Goal: Task Accomplishment & Management: Manage account settings

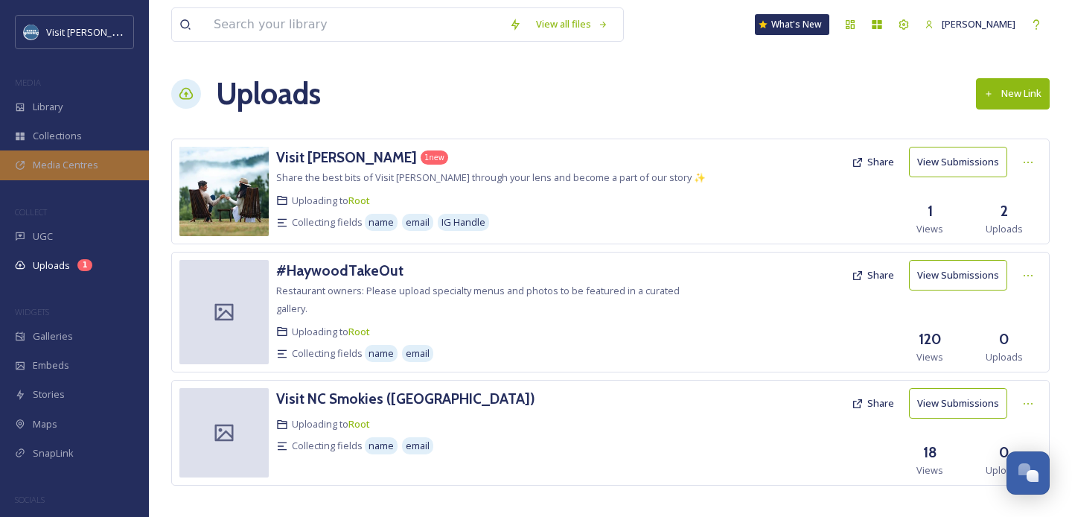
click at [78, 171] on span "Media Centres" at bounding box center [66, 165] width 66 height 14
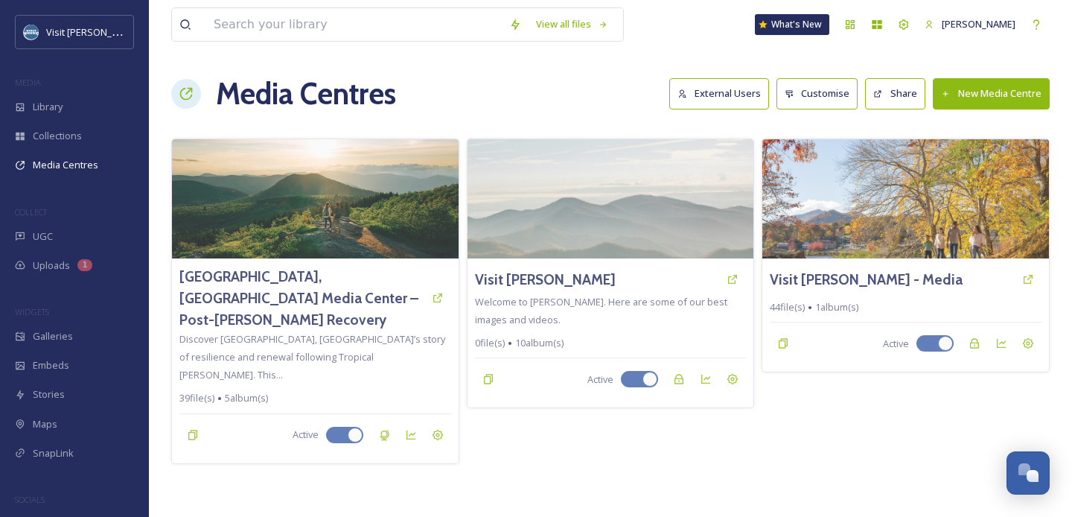
click at [908, 208] on img at bounding box center [906, 198] width 287 height 119
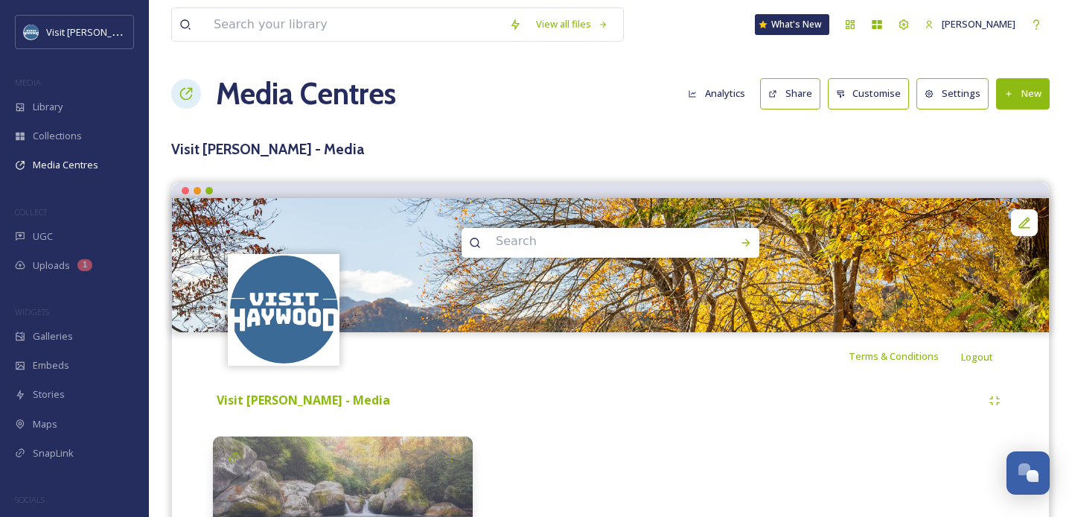
scroll to position [129, 0]
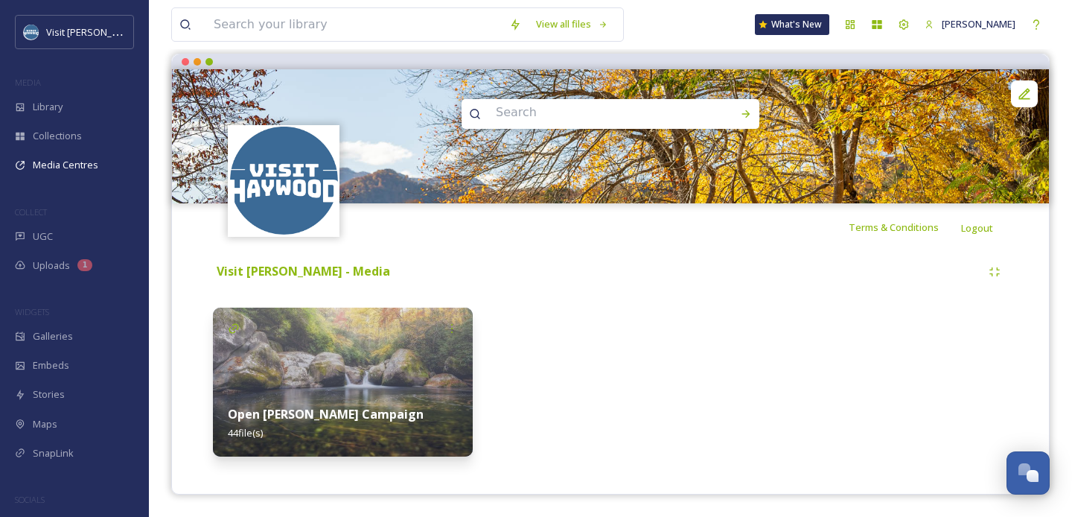
click at [323, 418] on strong "Open Haywood Campaign" at bounding box center [326, 414] width 196 height 16
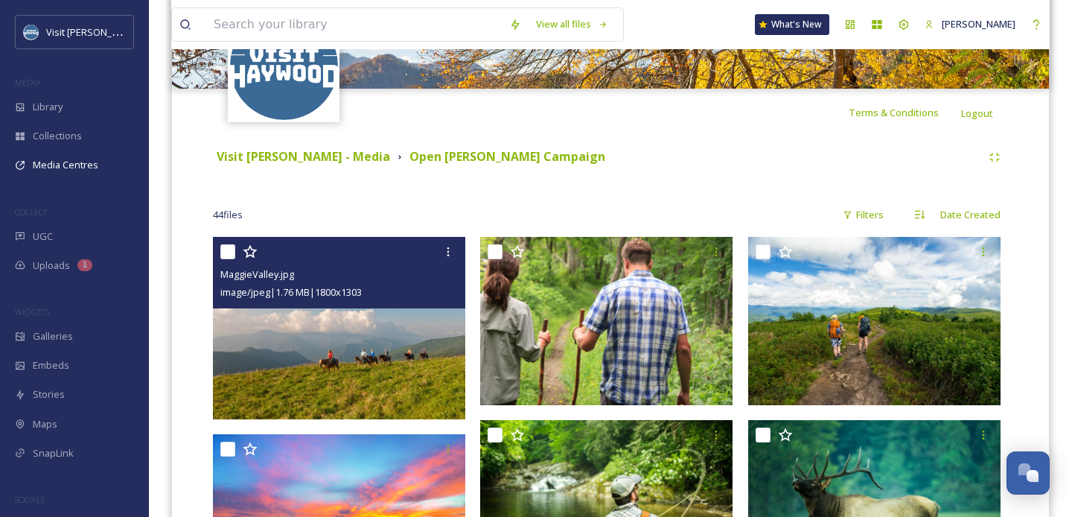
scroll to position [247, 0]
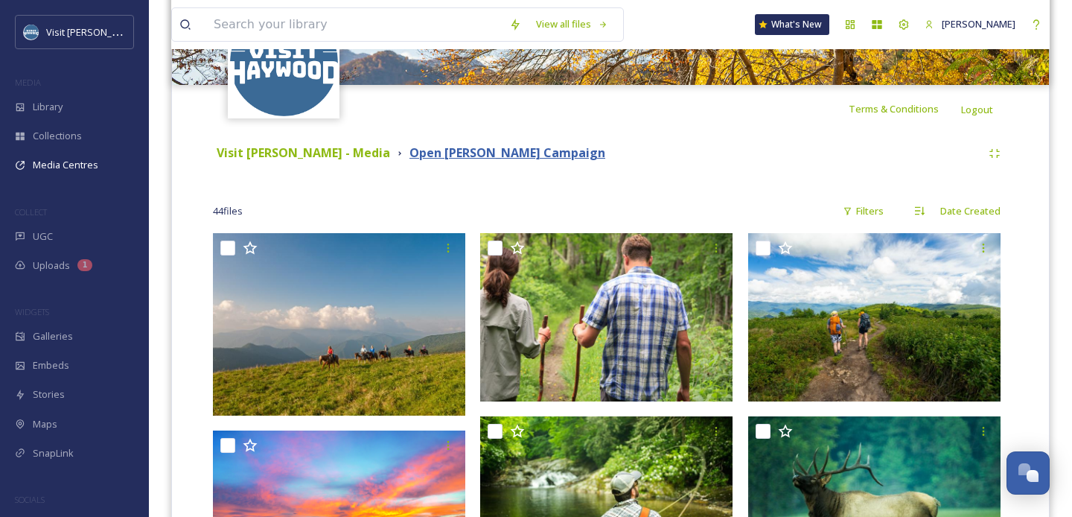
click at [427, 153] on strong "Open Haywood Campaign" at bounding box center [508, 152] width 196 height 16
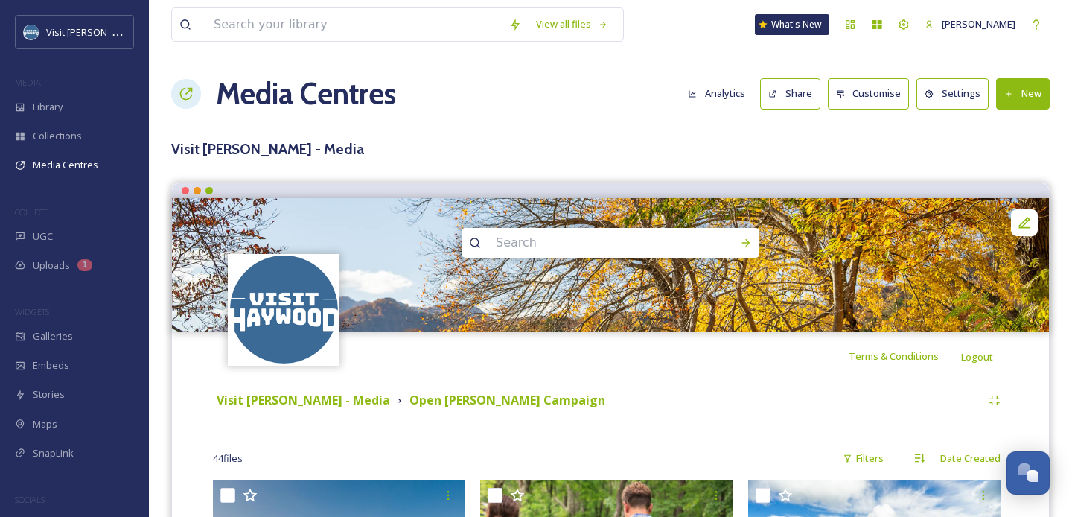
click at [884, 83] on button "Customise" at bounding box center [869, 93] width 82 height 31
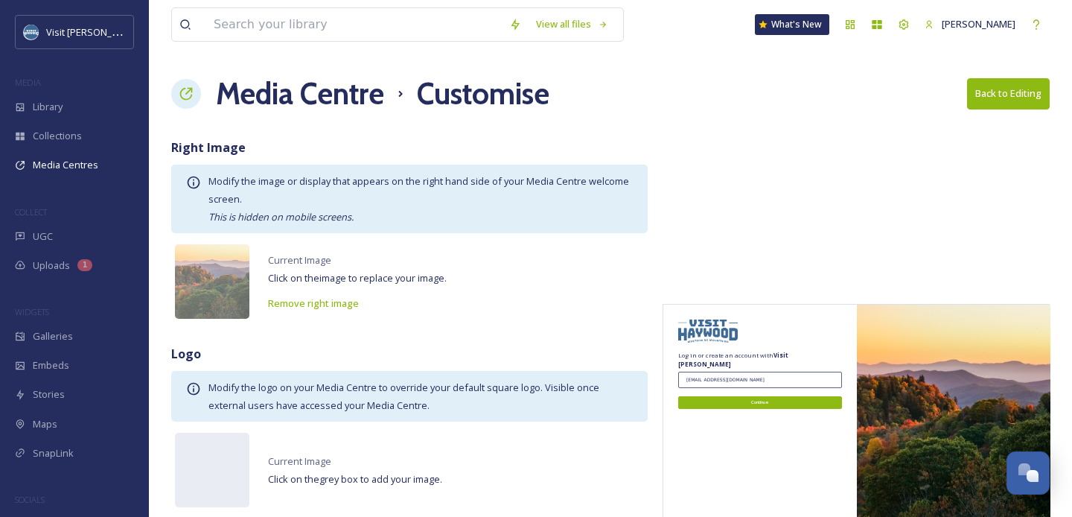
click at [1014, 91] on button "Back to Editing" at bounding box center [1008, 93] width 83 height 31
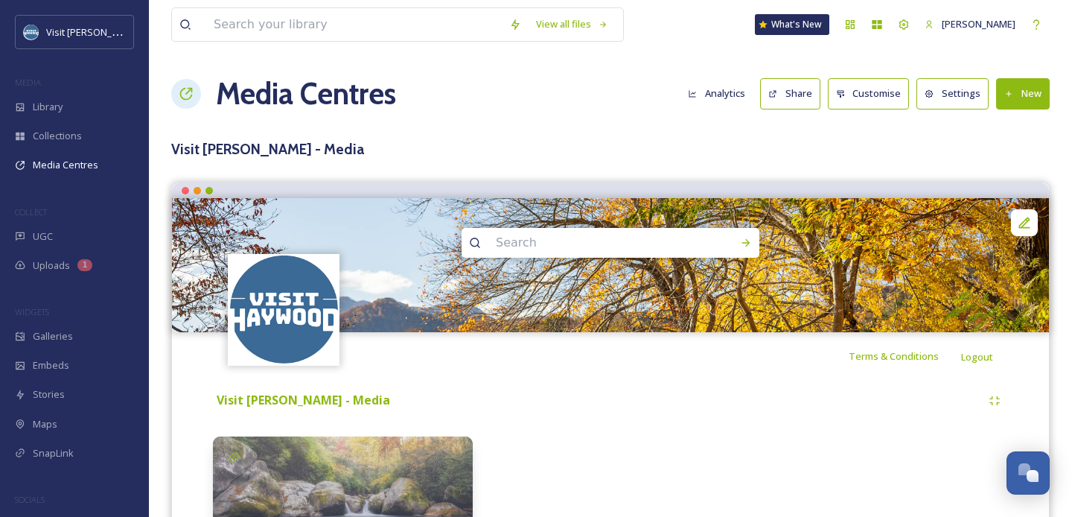
click at [946, 91] on button "Settings" at bounding box center [953, 93] width 72 height 31
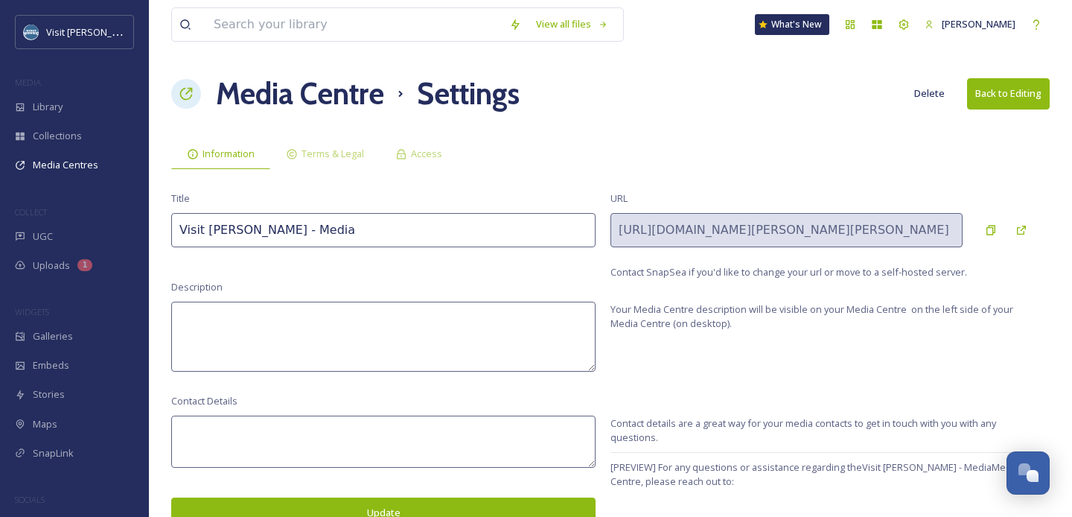
scroll to position [8, 0]
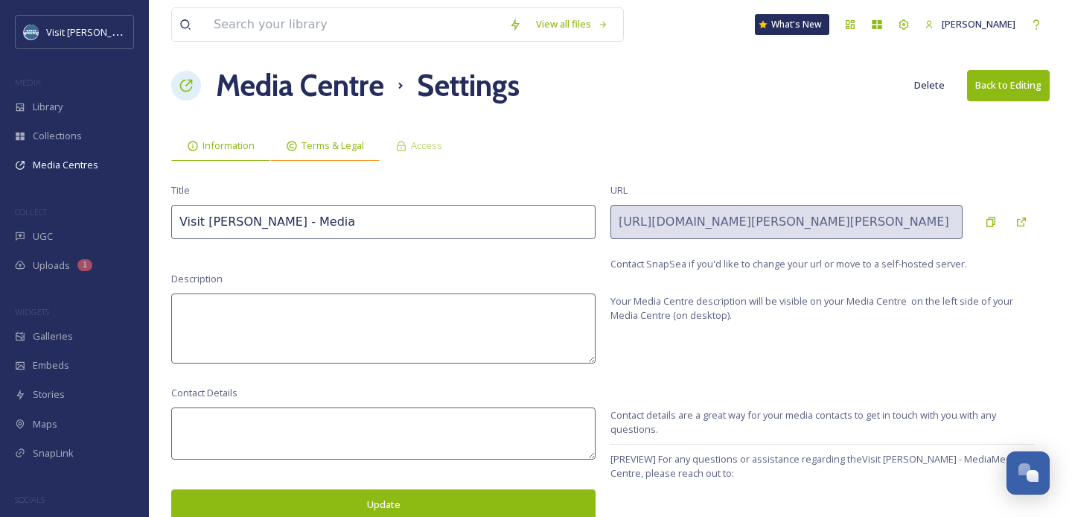
click at [312, 141] on span "Terms & Legal" at bounding box center [333, 146] width 63 height 14
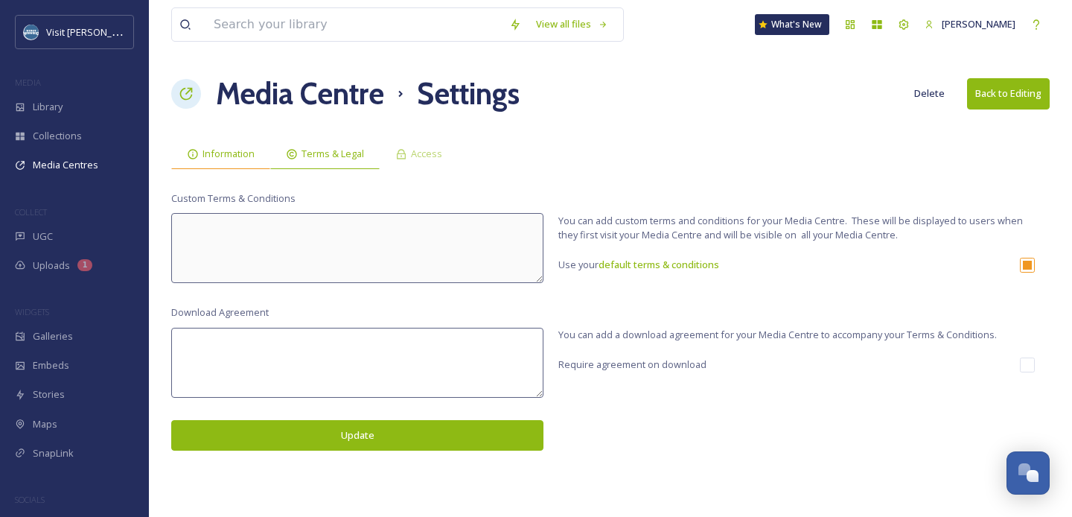
click at [226, 162] on div "Information" at bounding box center [220, 154] width 99 height 31
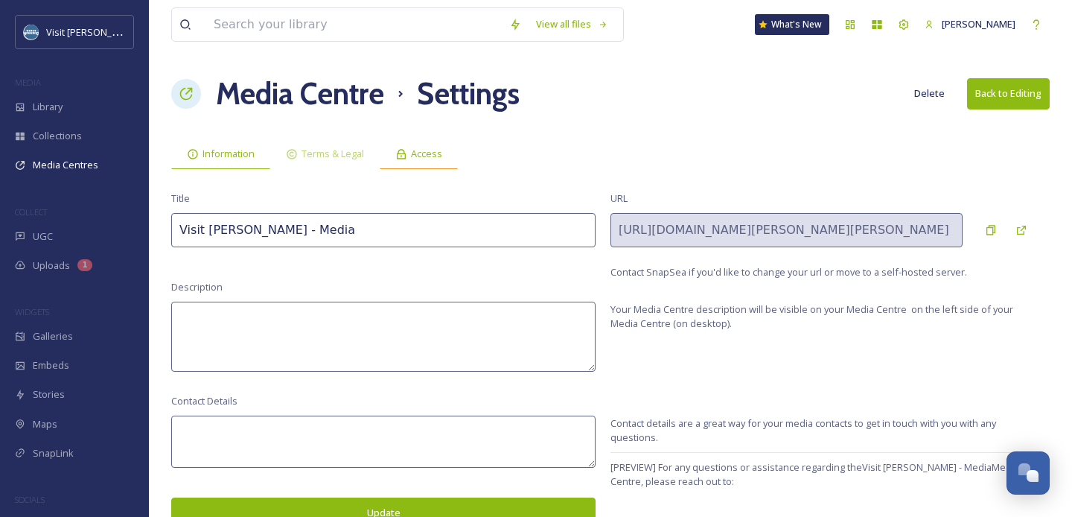
click at [403, 144] on div "Access" at bounding box center [419, 154] width 78 height 31
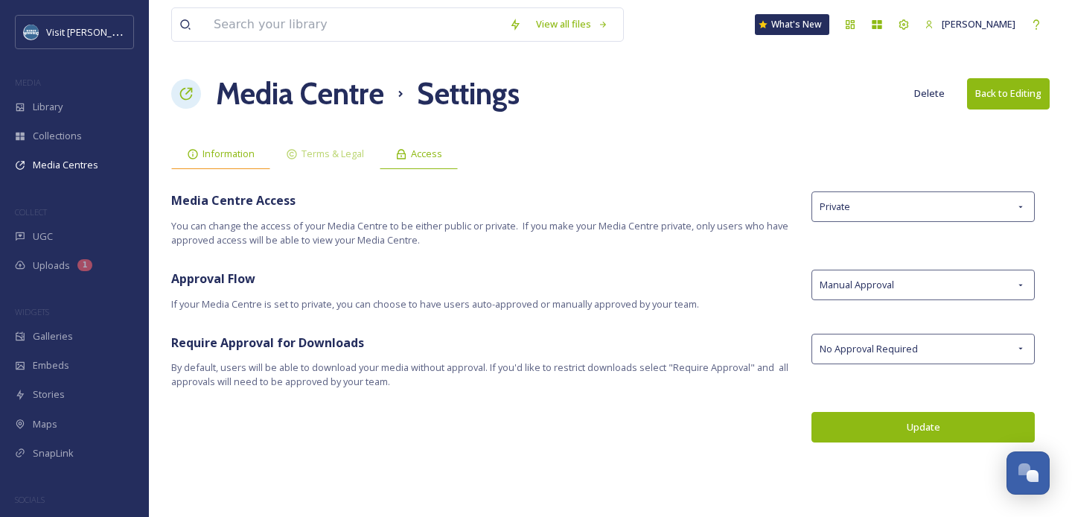
click at [230, 150] on span "Information" at bounding box center [229, 154] width 52 height 14
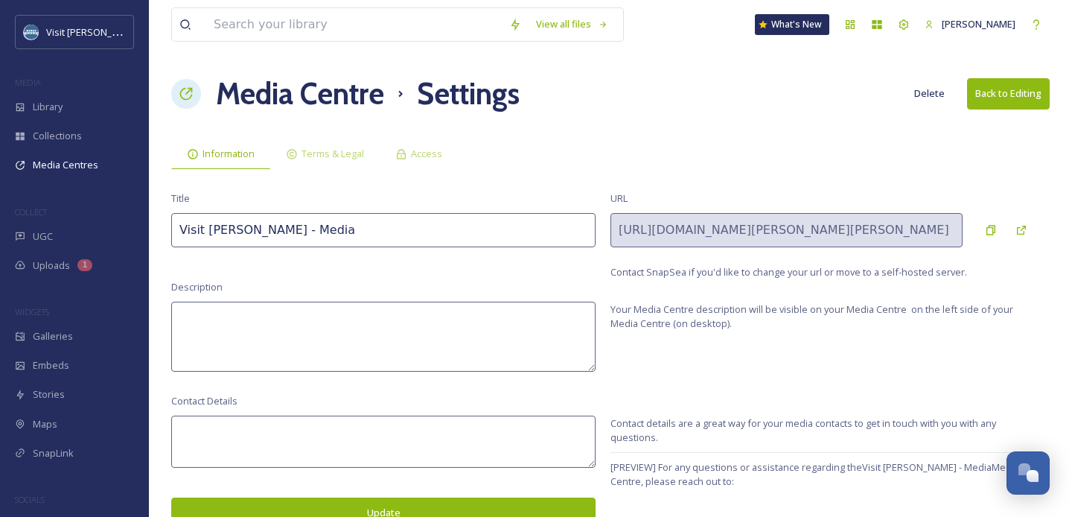
click at [982, 85] on button "Back to Editing" at bounding box center [1008, 93] width 83 height 31
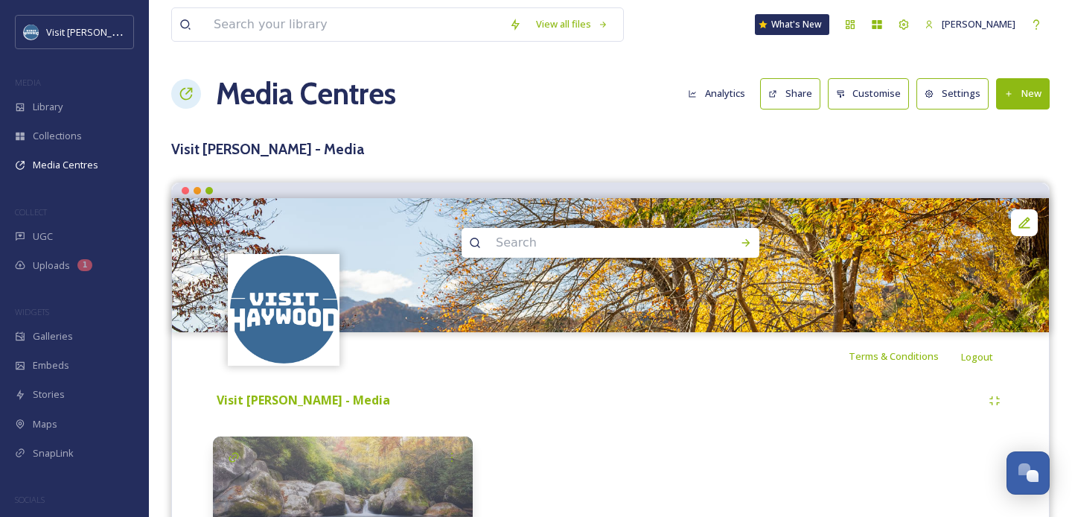
scroll to position [129, 0]
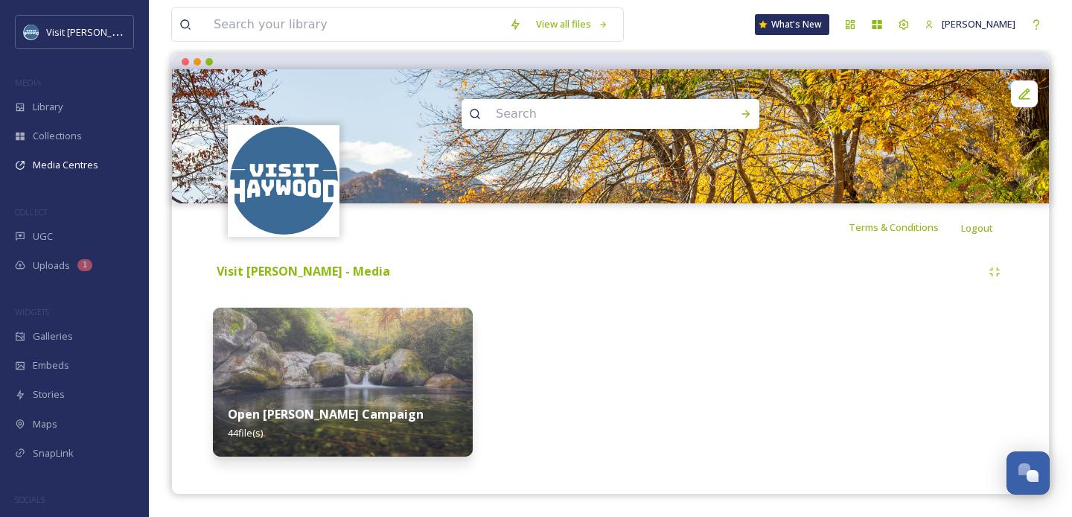
click at [266, 419] on strong "Open Haywood Campaign" at bounding box center [326, 414] width 196 height 16
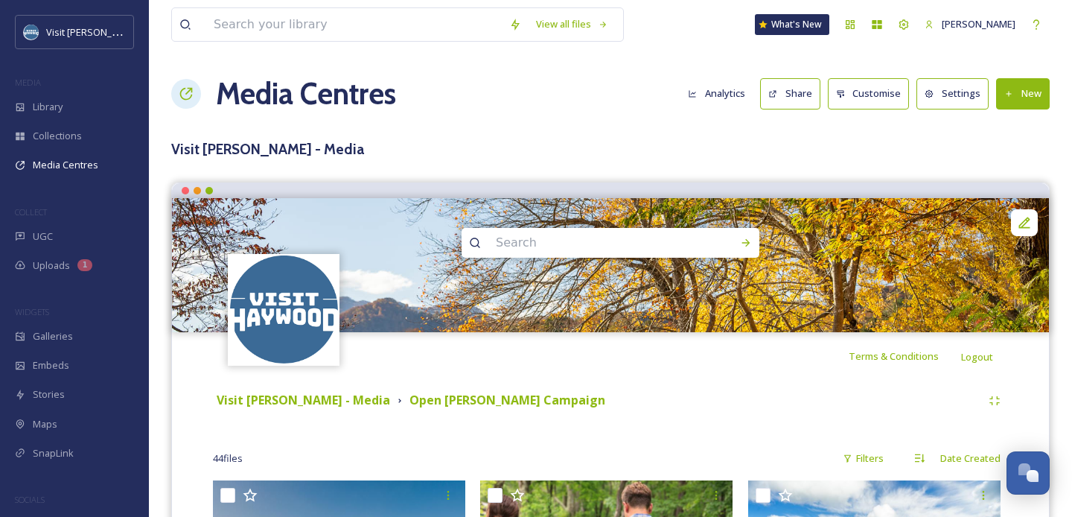
click at [575, 369] on div "Terms & Conditions Logout" at bounding box center [610, 356] width 877 height 48
click at [331, 401] on strong "Visit [PERSON_NAME] - Media" at bounding box center [304, 400] width 174 height 16
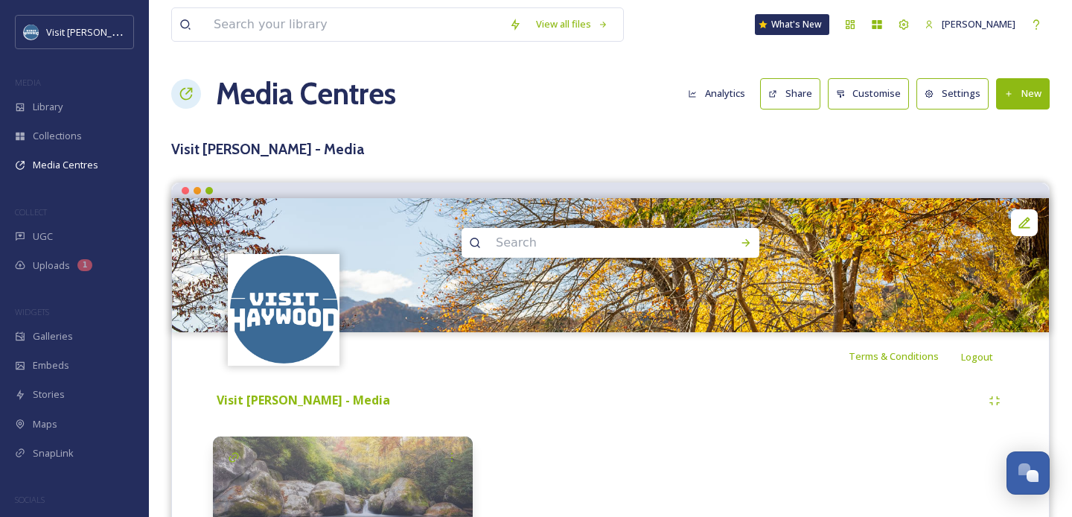
click at [961, 98] on button "Settings" at bounding box center [953, 93] width 72 height 31
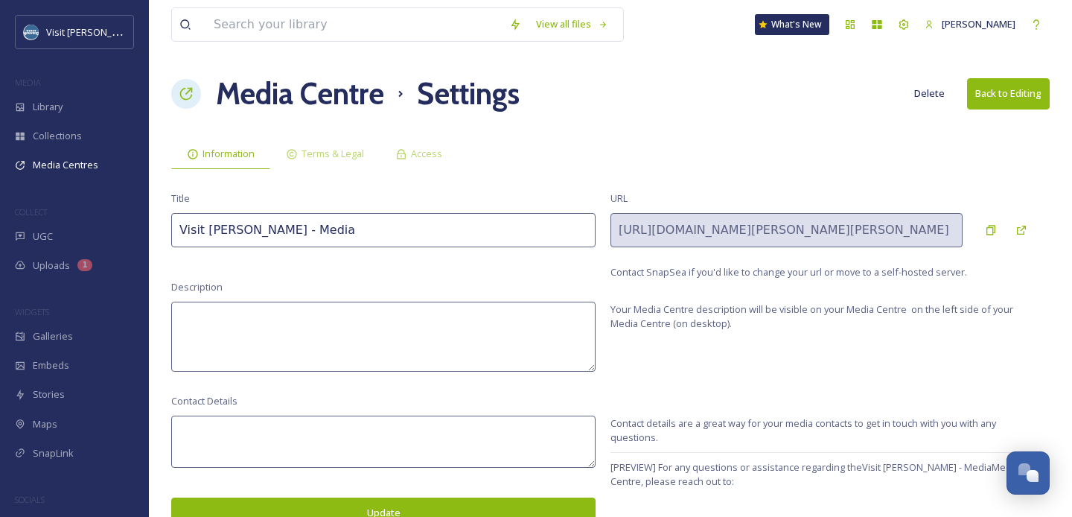
scroll to position [8, 0]
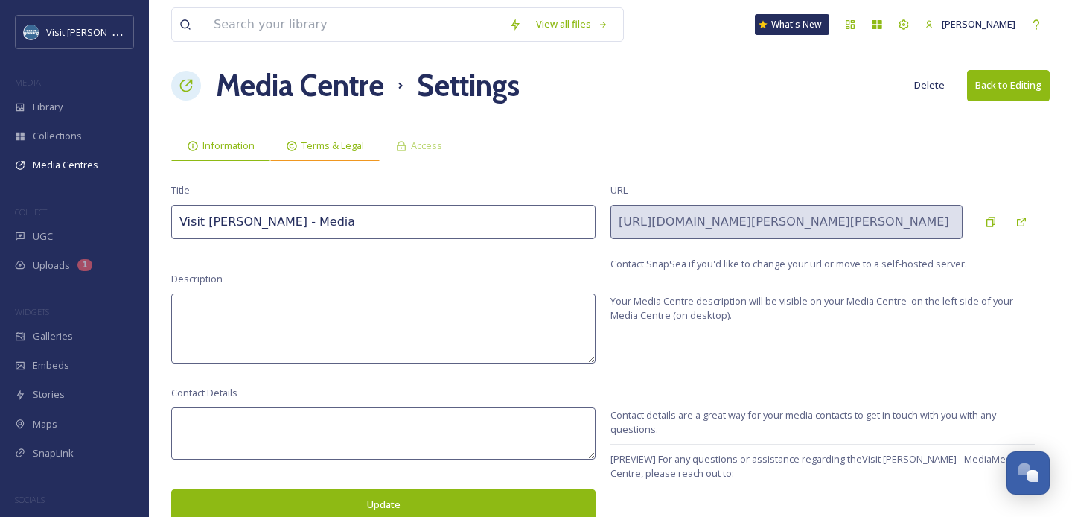
click at [324, 156] on div "Terms & Legal" at bounding box center [324, 145] width 109 height 31
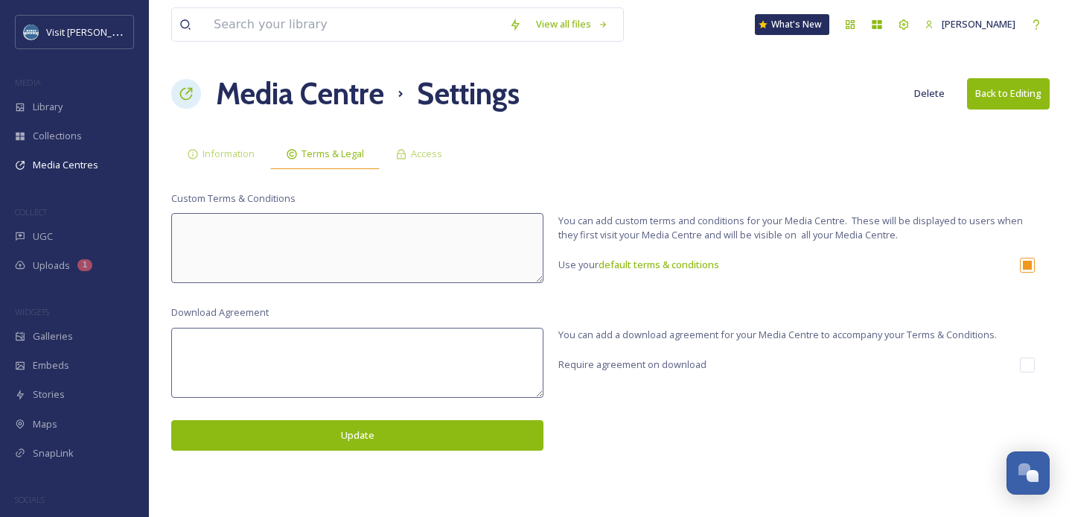
scroll to position [0, 0]
click at [439, 157] on span "Access" at bounding box center [426, 154] width 31 height 14
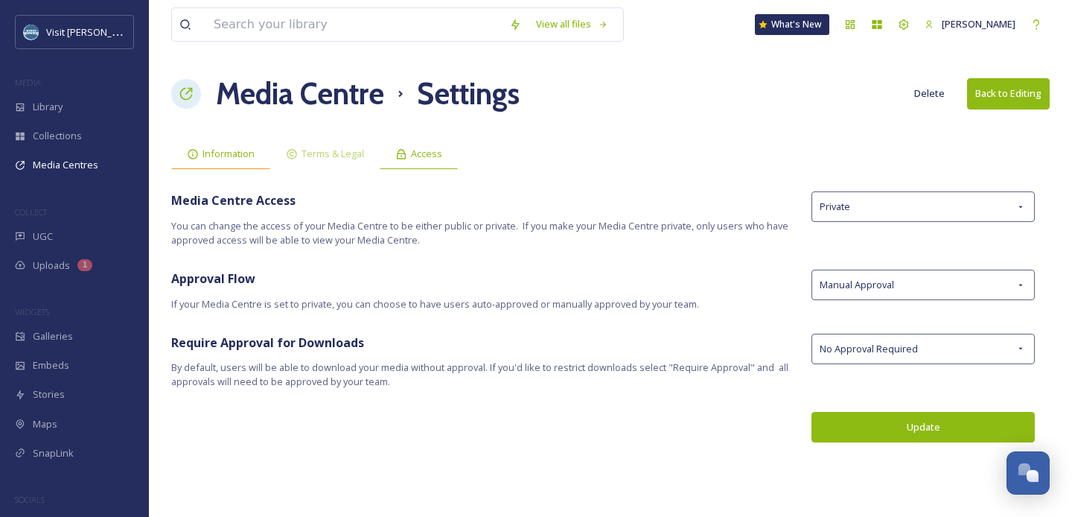
click at [253, 156] on span "Information" at bounding box center [229, 154] width 52 height 14
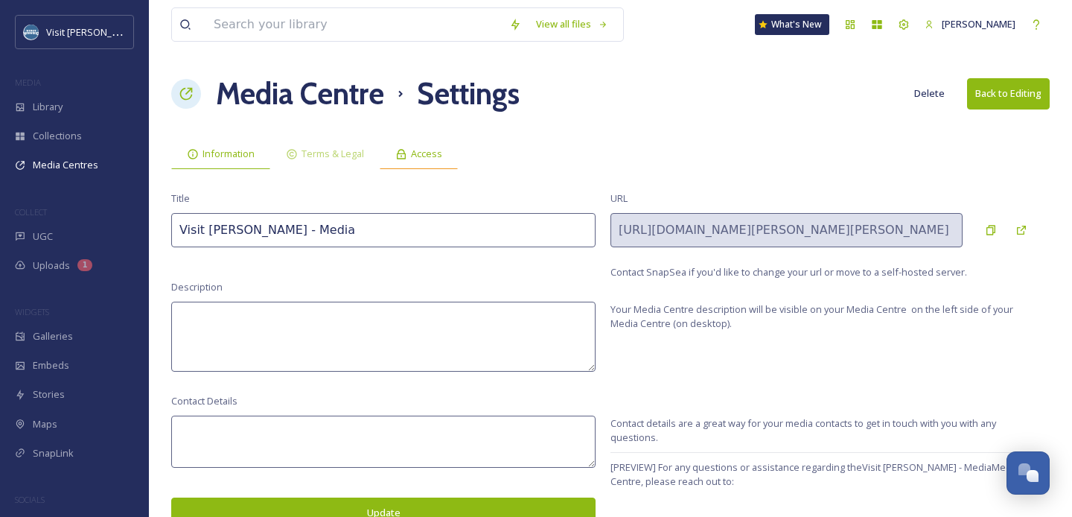
click at [404, 150] on icon at bounding box center [401, 154] width 12 height 12
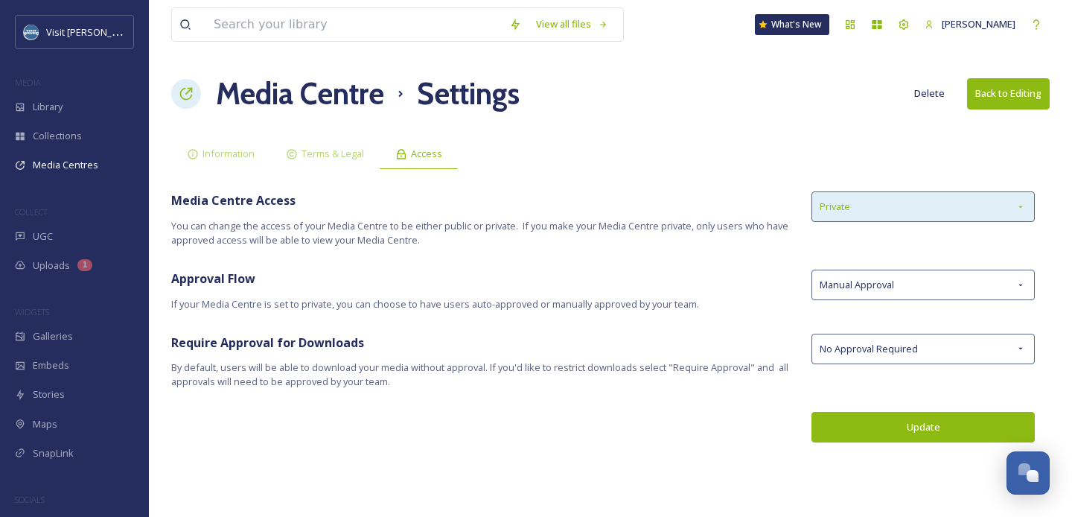
click at [838, 206] on span "Private" at bounding box center [835, 207] width 31 height 14
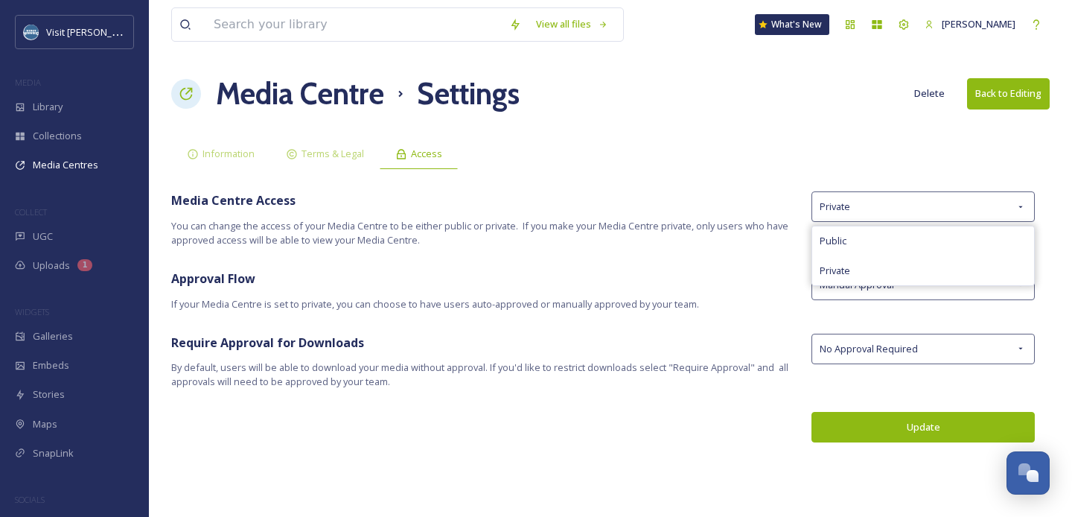
click at [812, 160] on div "Information Terms & Legal Access" at bounding box center [610, 154] width 879 height 31
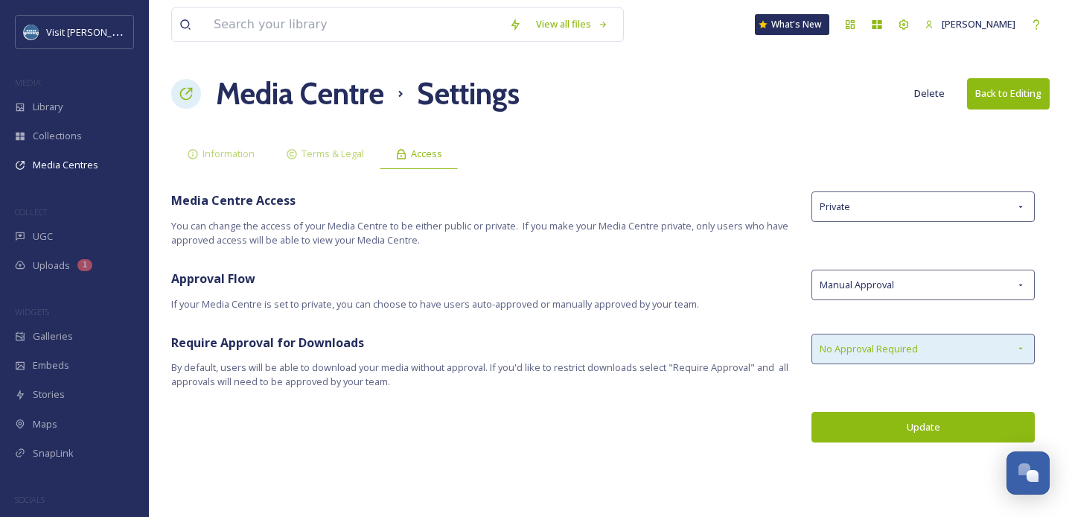
click at [961, 355] on div "No Approval Required" at bounding box center [923, 349] width 223 height 31
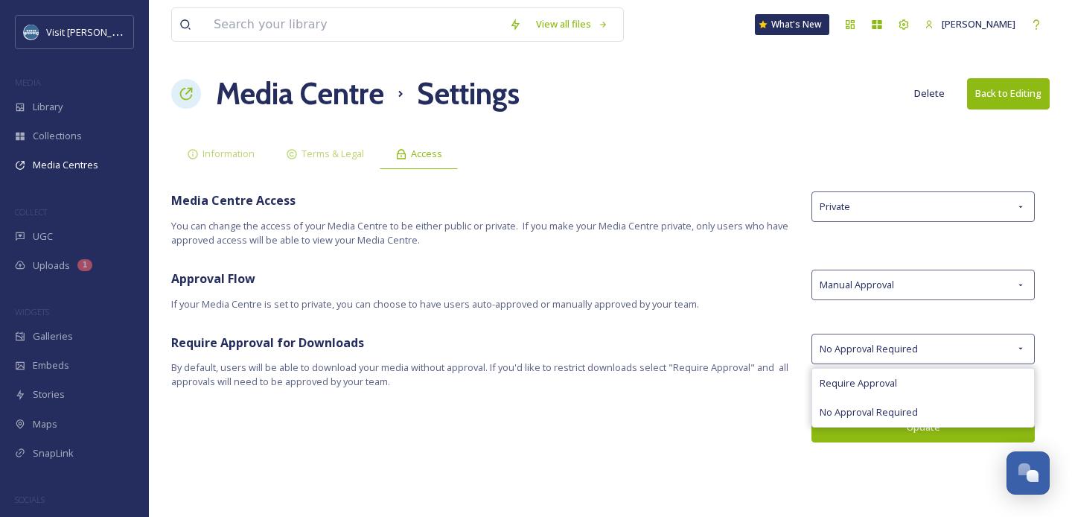
click at [736, 328] on div "View all files What's New Amie Newsome Media Centre Settings Delete Back to Edi…" at bounding box center [610, 258] width 923 height 517
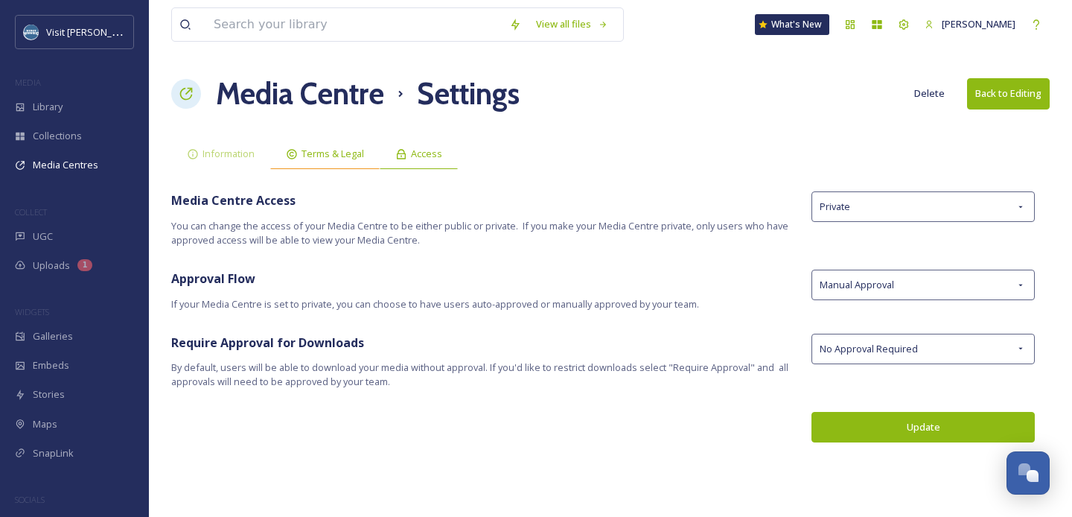
click at [346, 153] on span "Terms & Legal" at bounding box center [333, 154] width 63 height 14
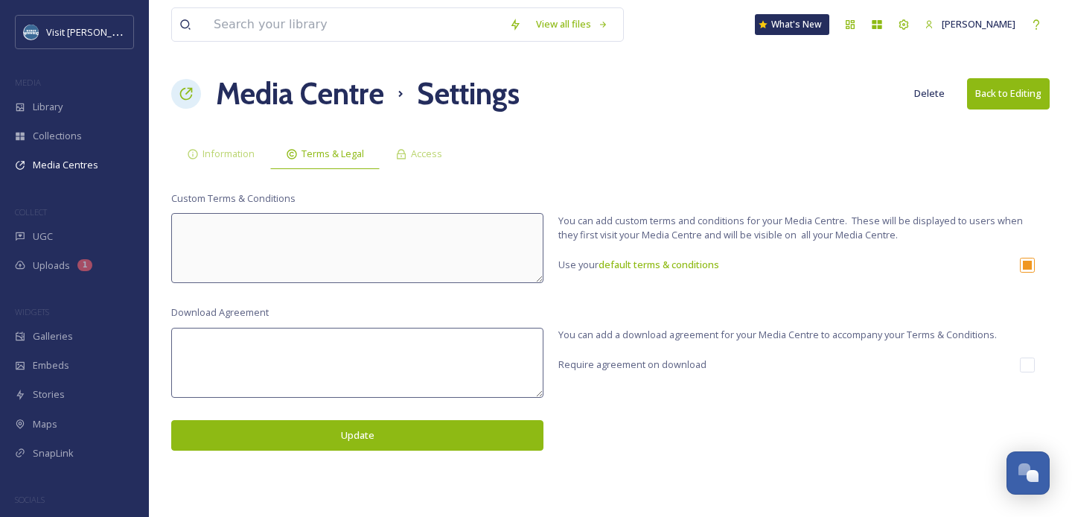
click at [1027, 372] on div "Download Agreement Update You can add a download agreement for your Media Centr…" at bounding box center [610, 377] width 879 height 144
click at [1028, 364] on input "checkbox" at bounding box center [1027, 364] width 15 height 15
click at [633, 365] on span "Require agreement on download" at bounding box center [633, 364] width 148 height 14
click at [1027, 363] on input "checkbox" at bounding box center [1027, 364] width 15 height 15
checkbox input "false"
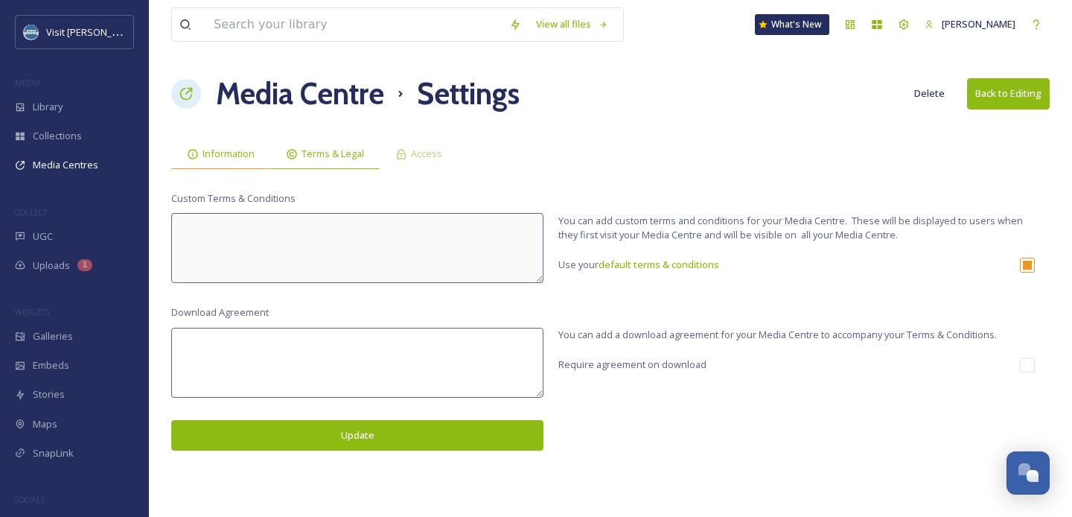
click at [221, 149] on span "Information" at bounding box center [229, 154] width 52 height 14
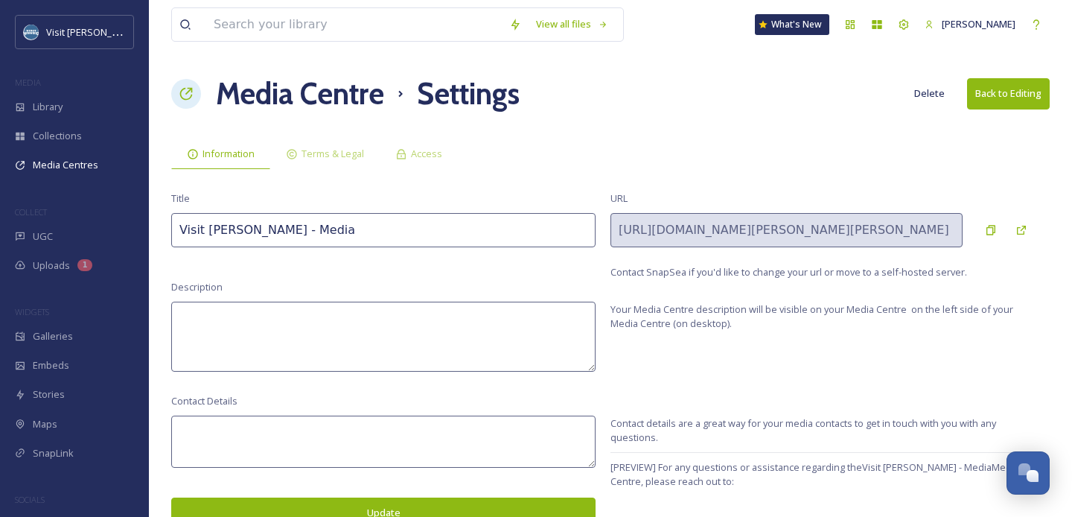
scroll to position [8, 0]
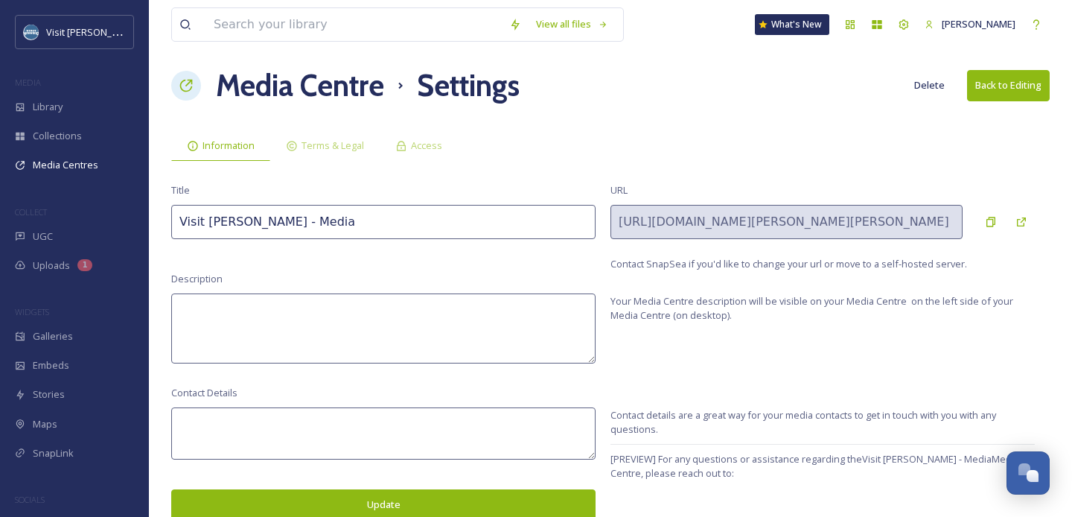
click at [410, 315] on textarea at bounding box center [383, 328] width 424 height 70
click at [422, 319] on textarea at bounding box center [383, 328] width 424 height 70
paste textarea "Welcome to the Visit [PERSON_NAME][GEOGRAPHIC_DATA] — your go-to source for ass…"
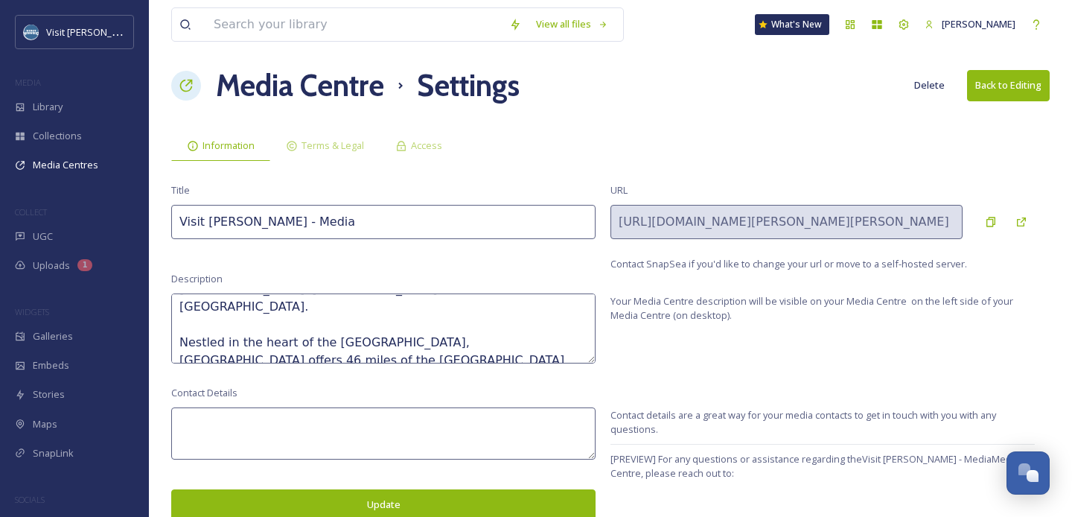
scroll to position [125, 0]
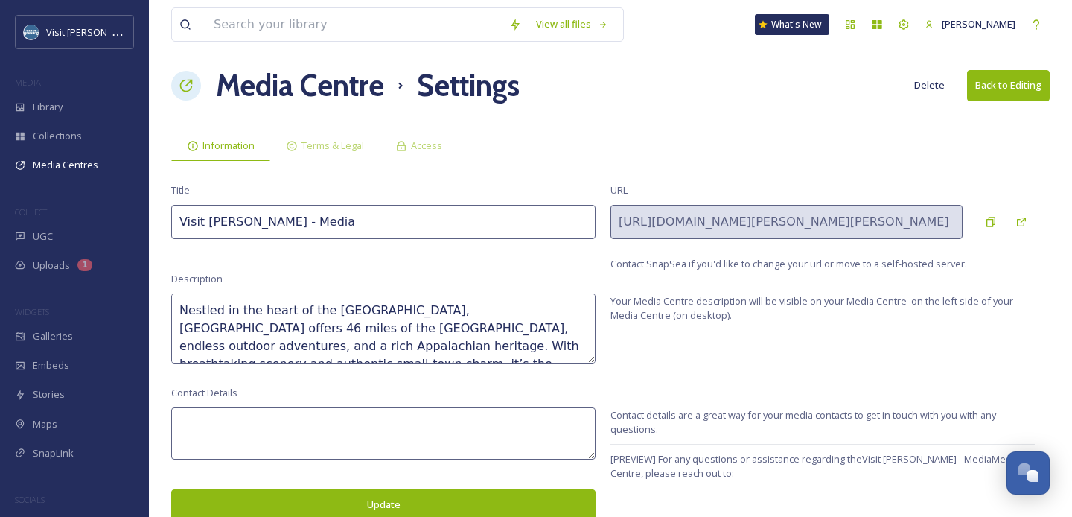
type textarea "Welcome to the Visit [PERSON_NAME][GEOGRAPHIC_DATA] — your go-to source for ass…"
click at [290, 401] on div "Contact Details Update" at bounding box center [383, 453] width 424 height 134
click at [290, 414] on textarea at bounding box center [383, 433] width 424 height 52
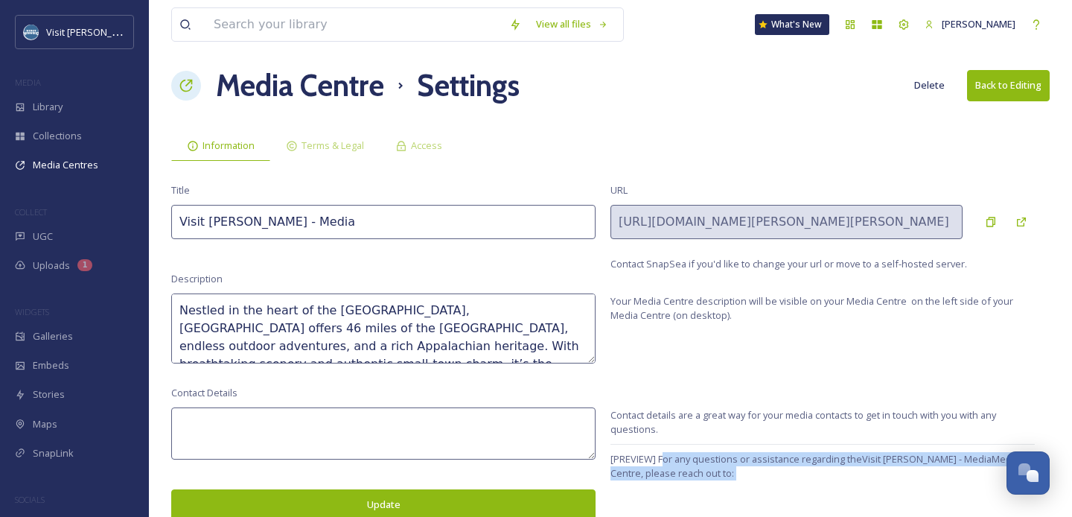
drag, startPoint x: 661, startPoint y: 459, endPoint x: 736, endPoint y: 481, distance: 78.3
click at [738, 481] on span "[PREVIEW] For any questions or assistance regarding the Visit Haywood - Media M…" at bounding box center [823, 473] width 424 height 43
click at [736, 481] on span "[PREVIEW] For any questions or assistance regarding the Visit Haywood - Media M…" at bounding box center [823, 473] width 424 height 43
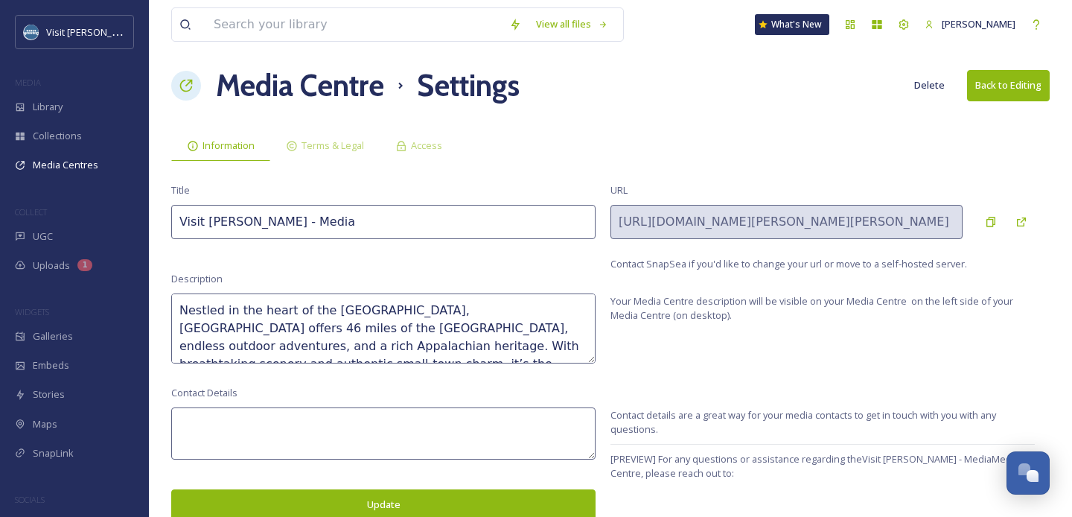
drag, startPoint x: 701, startPoint y: 476, endPoint x: 656, endPoint y: 456, distance: 48.7
click at [656, 456] on span "[PREVIEW] For any questions or assistance regarding the Visit Haywood - Media M…" at bounding box center [823, 473] width 424 height 43
copy span "For any questions or assistance regarding the Visit Haywood - Media Media Centr…"
click at [318, 422] on textarea at bounding box center [383, 433] width 424 height 52
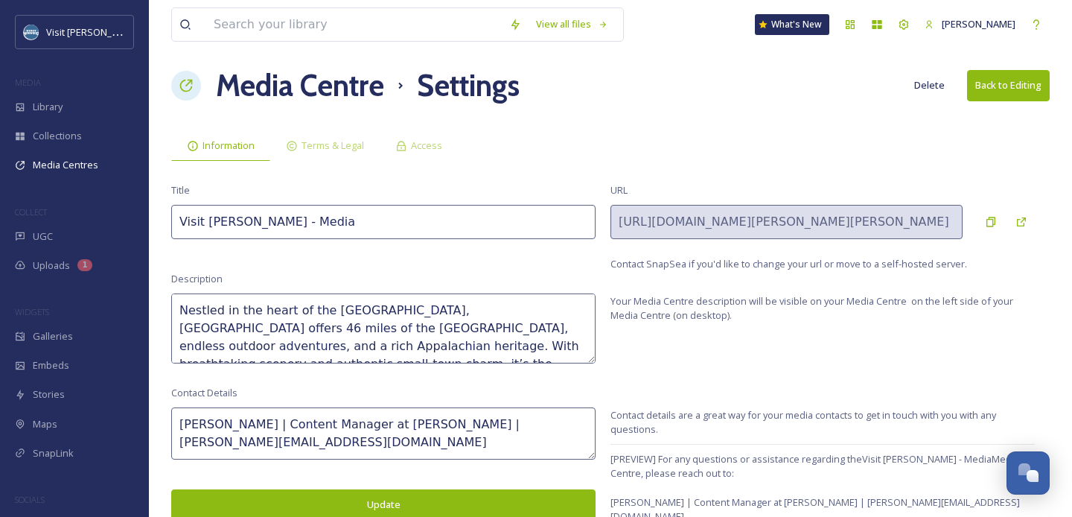
click at [271, 421] on textarea "Amie Newsome | Content Manager at Visit Haywood | amie@visithaywood.com" at bounding box center [383, 433] width 424 height 52
click at [486, 426] on textarea "[PERSON_NAME], Content Manager at [PERSON_NAME] | [PERSON_NAME][EMAIL_ADDRESS][…" at bounding box center [383, 433] width 424 height 52
type textarea "[PERSON_NAME], Content Manager at [PERSON_NAME] | [PERSON_NAME][EMAIL_ADDRESS][…"
click at [409, 494] on button "Update" at bounding box center [383, 504] width 424 height 31
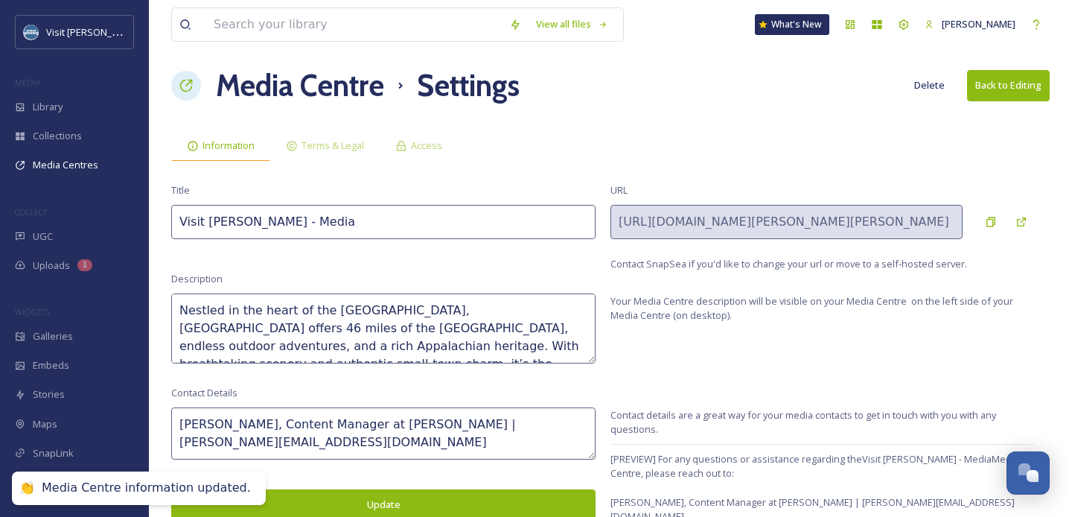
click at [217, 143] on span "Information" at bounding box center [229, 146] width 52 height 14
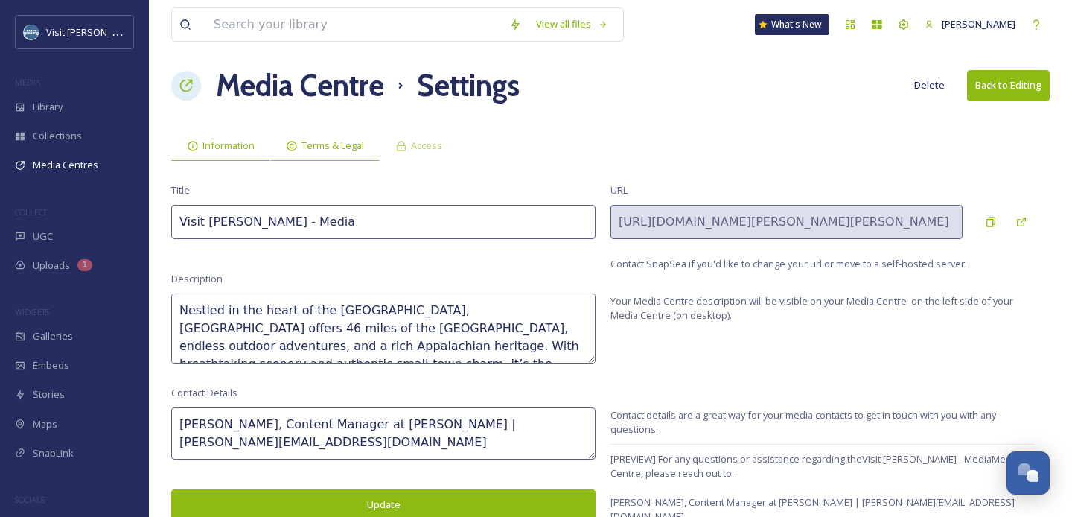
click at [308, 137] on div "Terms & Legal" at bounding box center [324, 145] width 109 height 31
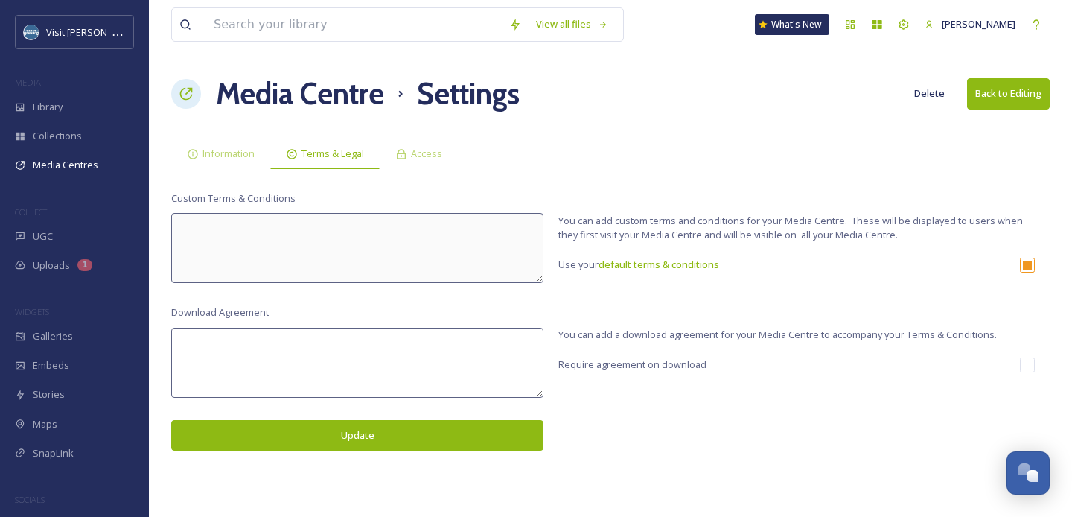
click at [1040, 101] on button "Back to Editing" at bounding box center [1008, 93] width 83 height 31
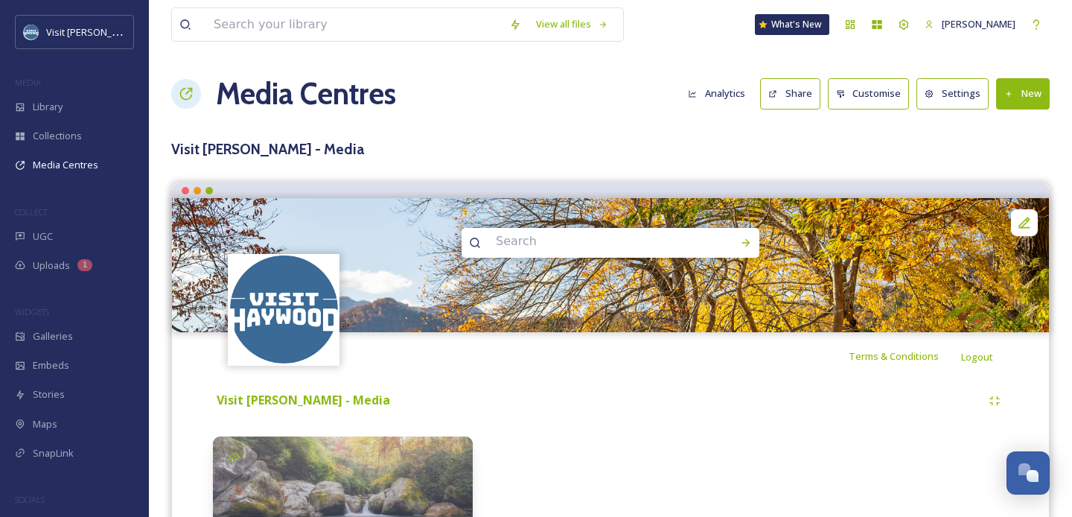
scroll to position [129, 0]
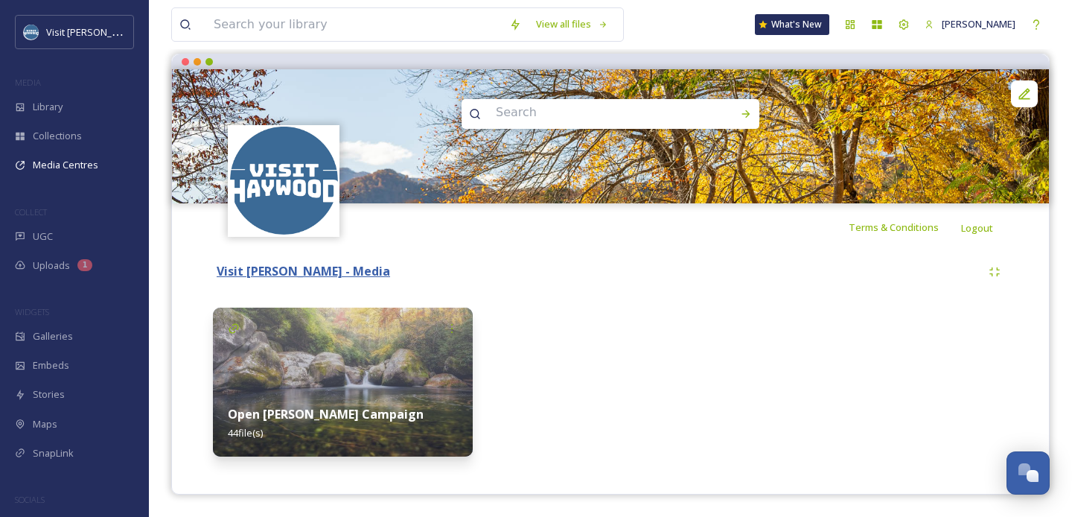
click at [276, 274] on strong "Visit [PERSON_NAME] - Media" at bounding box center [304, 271] width 174 height 16
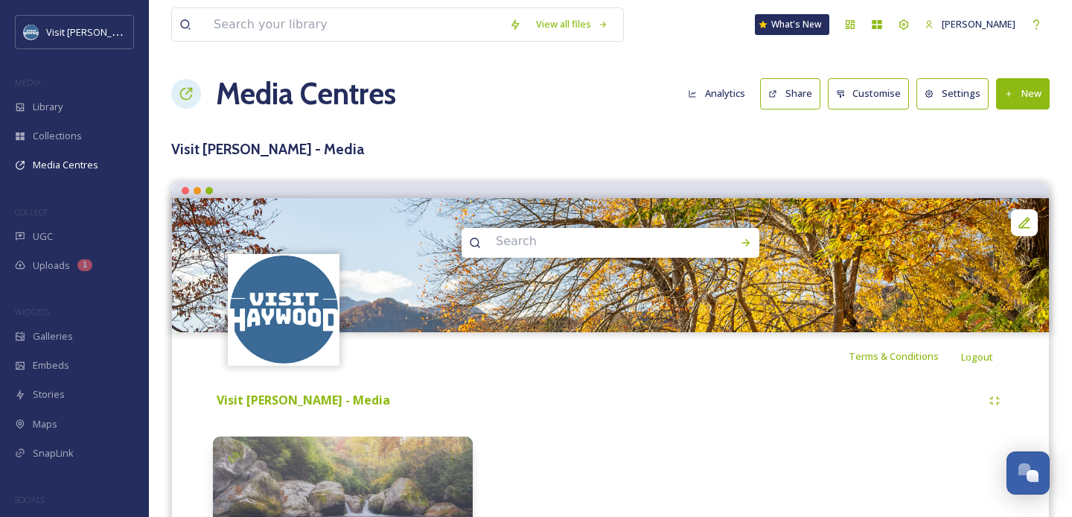
click at [194, 98] on div at bounding box center [186, 94] width 30 height 30
click at [48, 166] on span "Media Centres" at bounding box center [66, 165] width 66 height 14
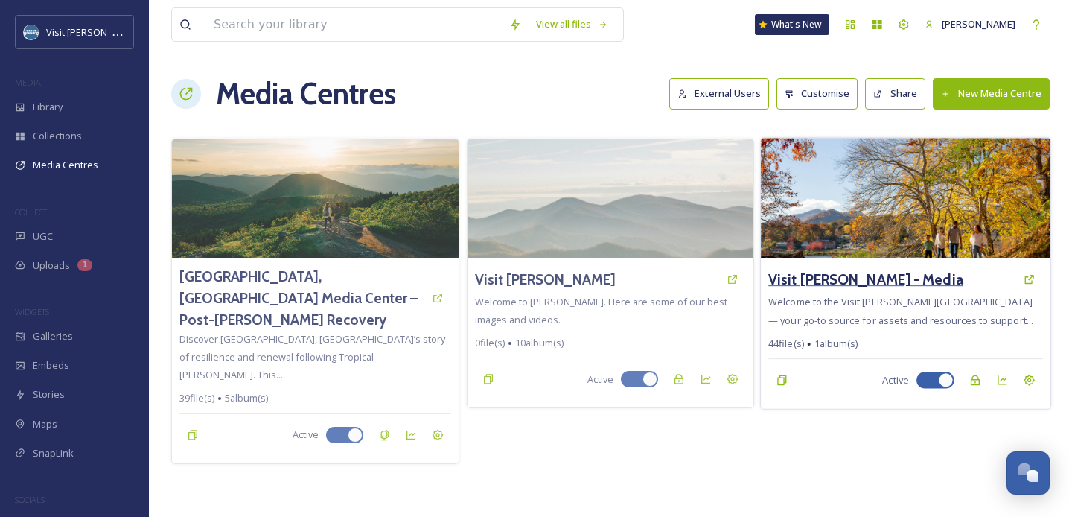
click at [821, 278] on h3 "Visit [PERSON_NAME] - Media" at bounding box center [866, 280] width 195 height 22
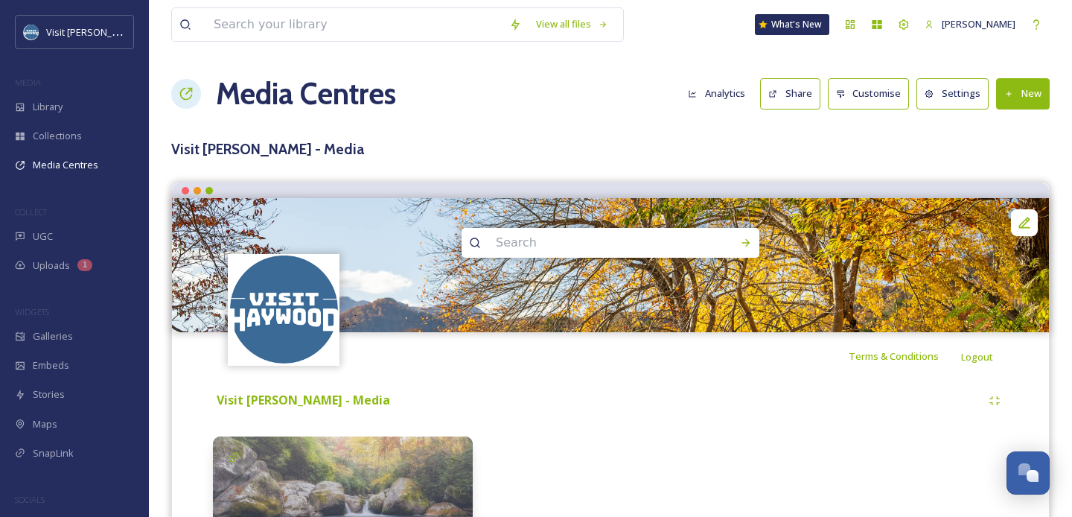
scroll to position [129, 0]
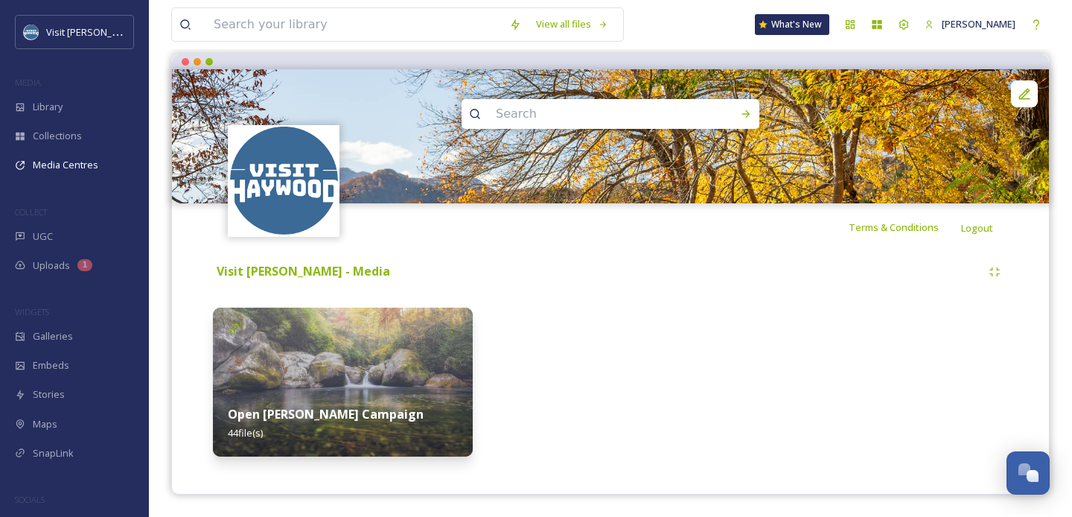
click at [436, 391] on div "Open Haywood Campaign 44 file(s)" at bounding box center [343, 423] width 260 height 66
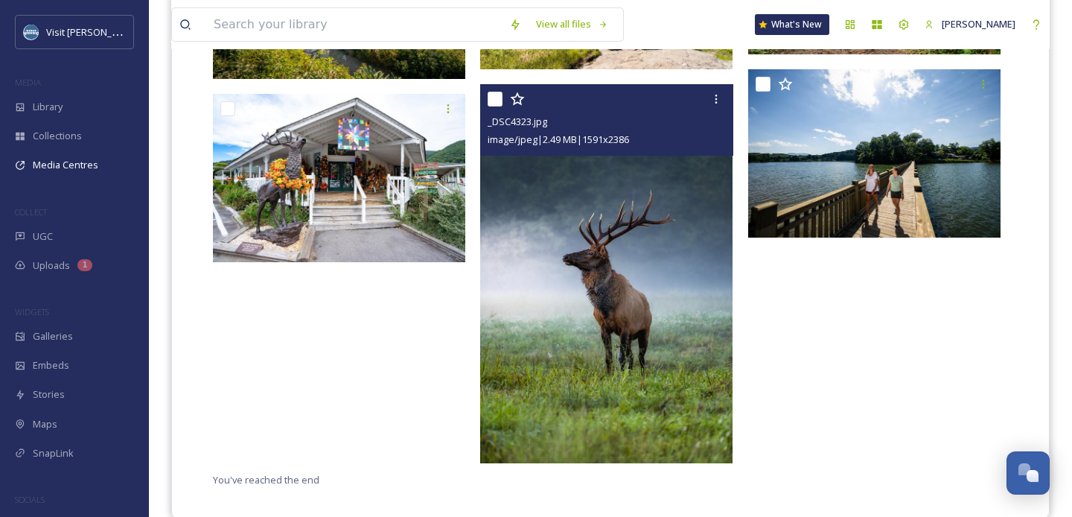
scroll to position [2985, 0]
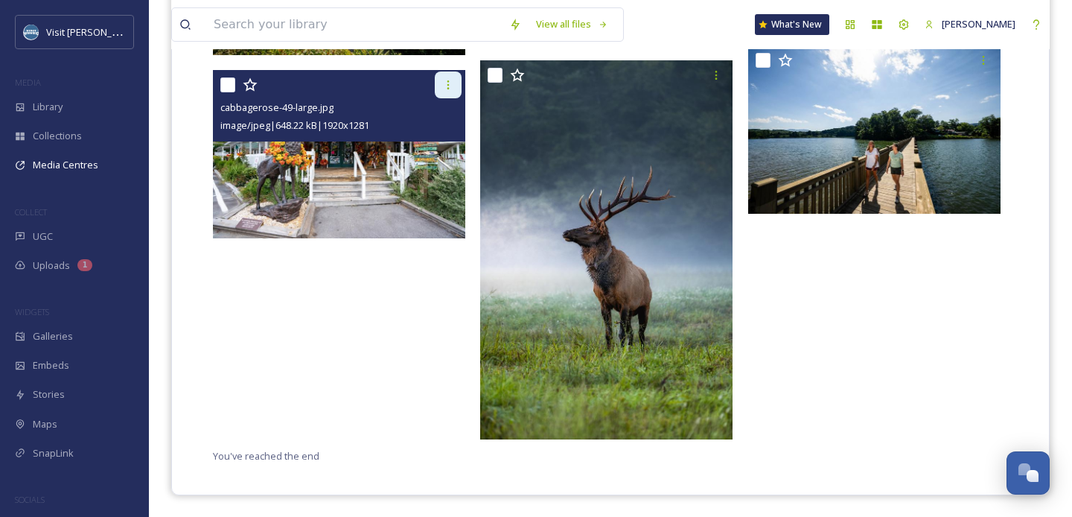
click at [444, 84] on icon at bounding box center [448, 85] width 12 height 12
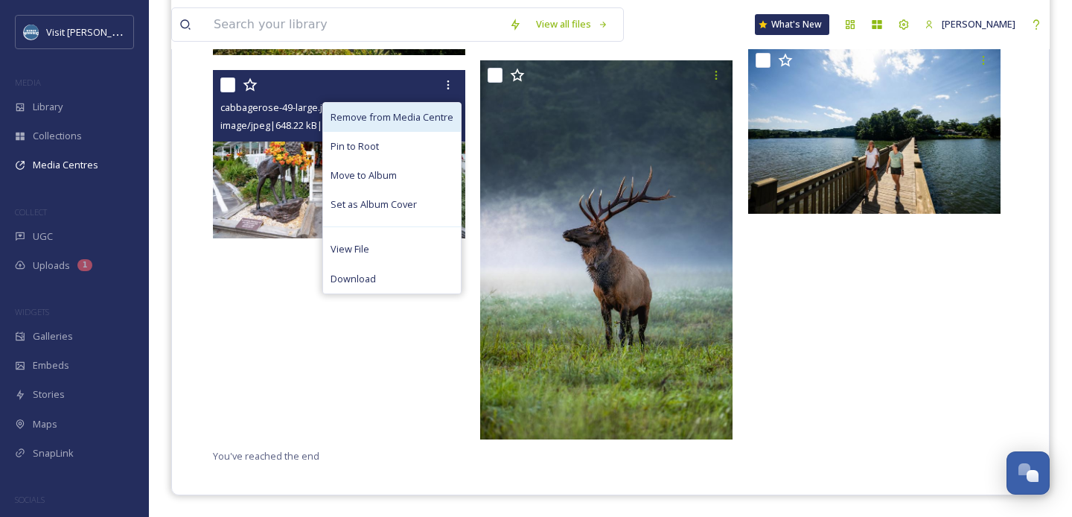
click at [401, 121] on span "Remove from Media Centre" at bounding box center [392, 117] width 123 height 14
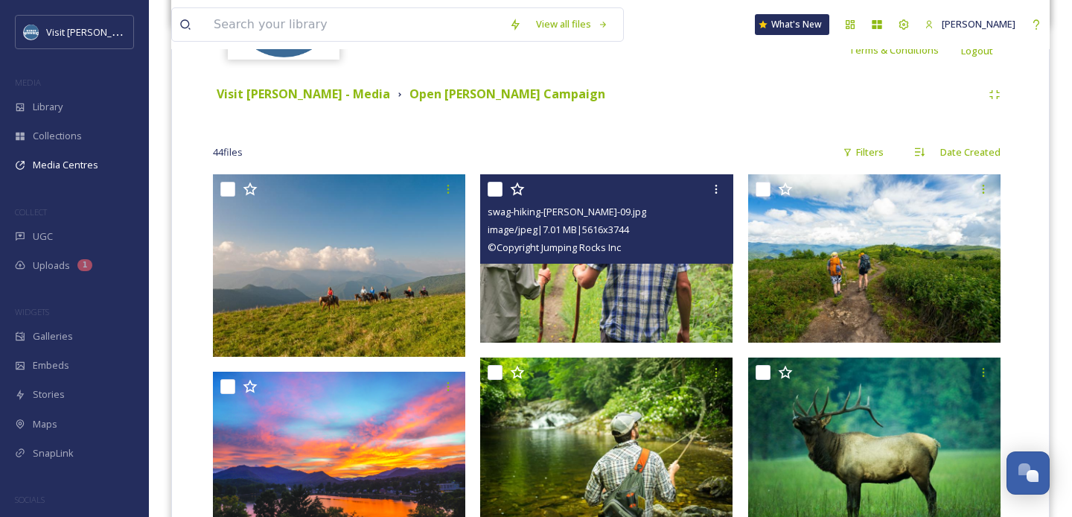
scroll to position [0, 0]
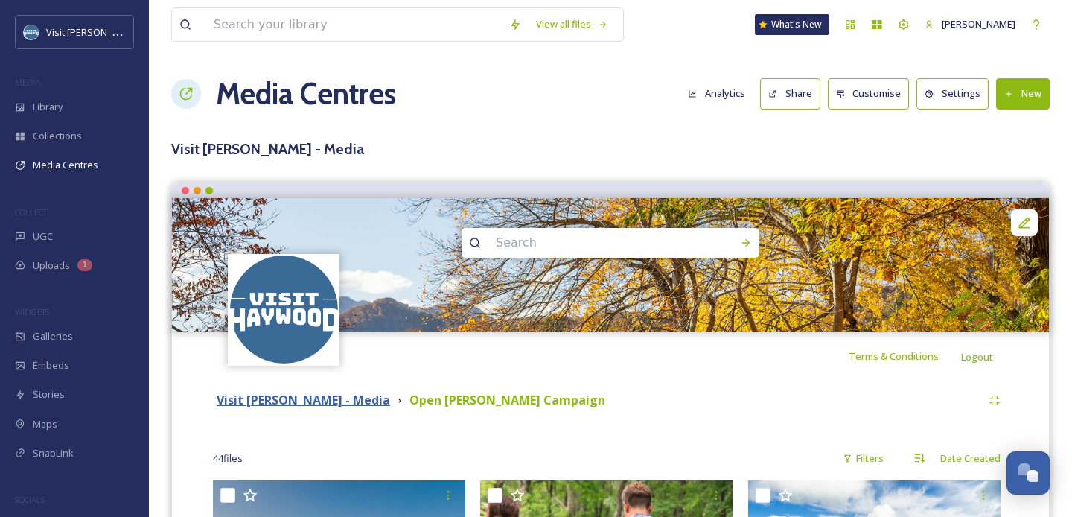
click at [319, 398] on strong "Visit [PERSON_NAME] - Media" at bounding box center [304, 400] width 174 height 16
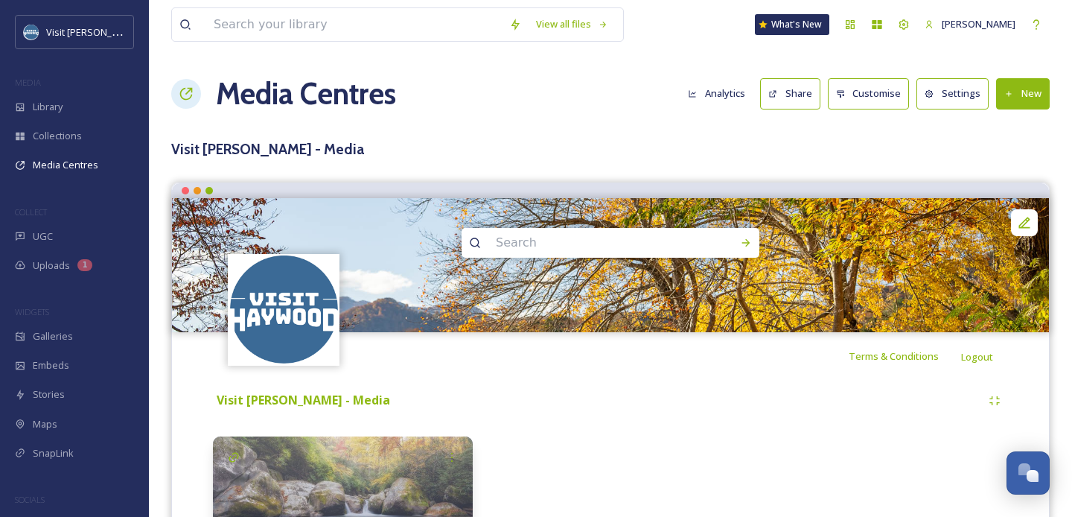
scroll to position [129, 0]
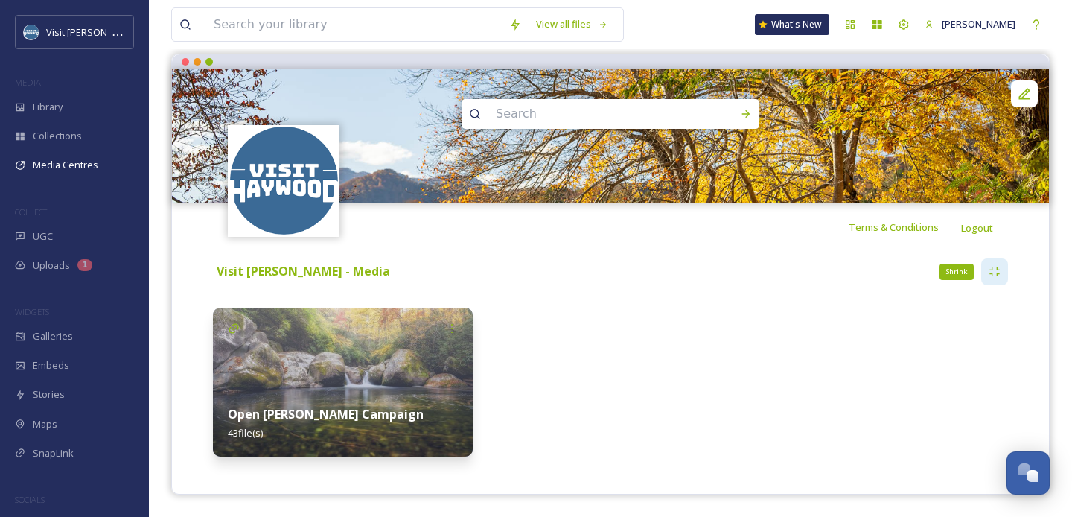
click at [1001, 266] on div "Shrink" at bounding box center [994, 271] width 27 height 27
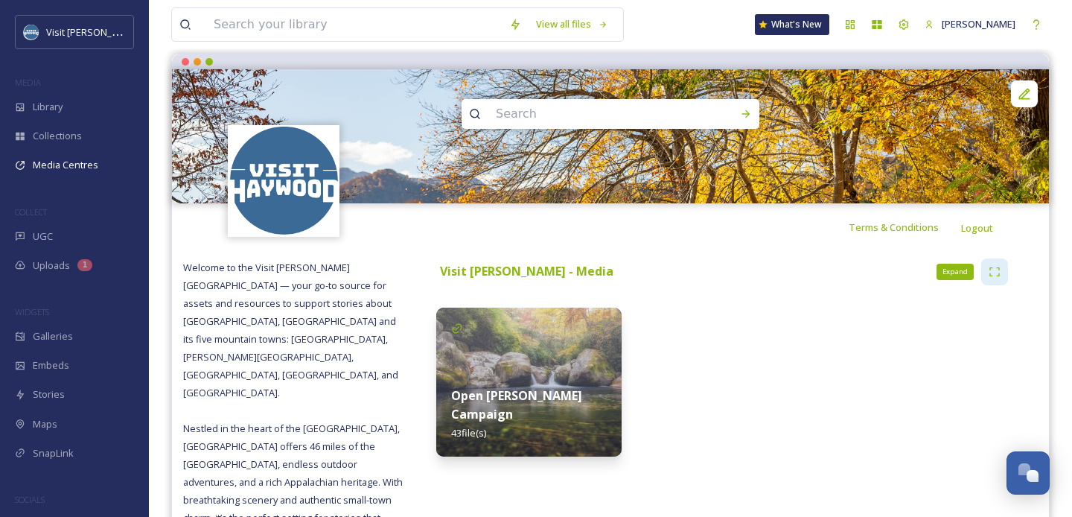
click at [1000, 268] on icon at bounding box center [995, 272] width 12 height 12
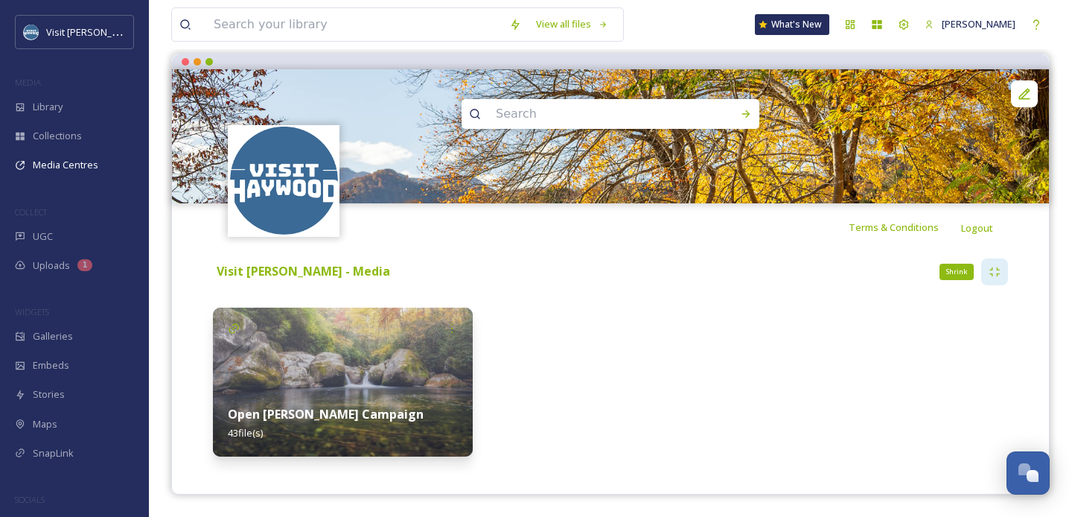
click at [1000, 268] on icon at bounding box center [995, 272] width 12 height 12
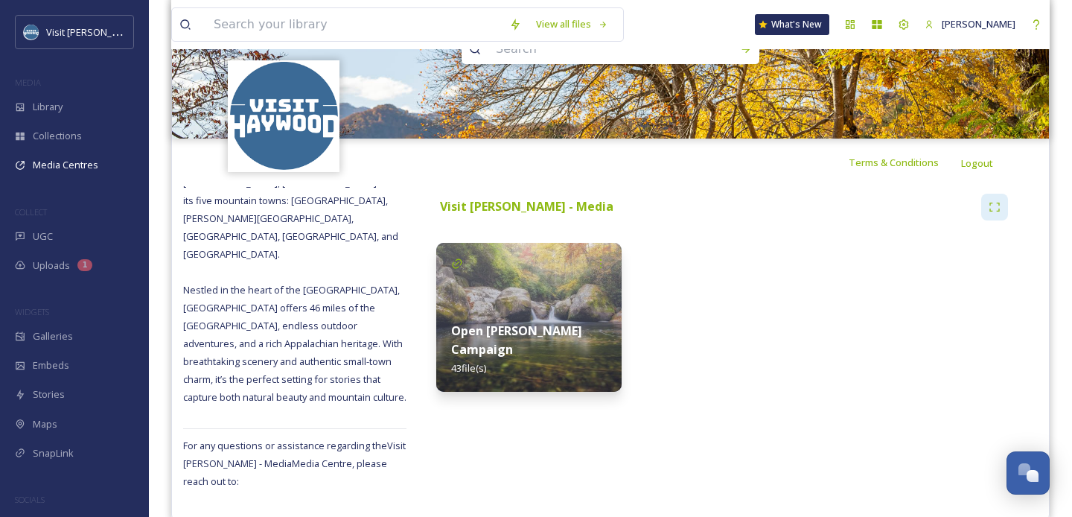
scroll to position [221, 0]
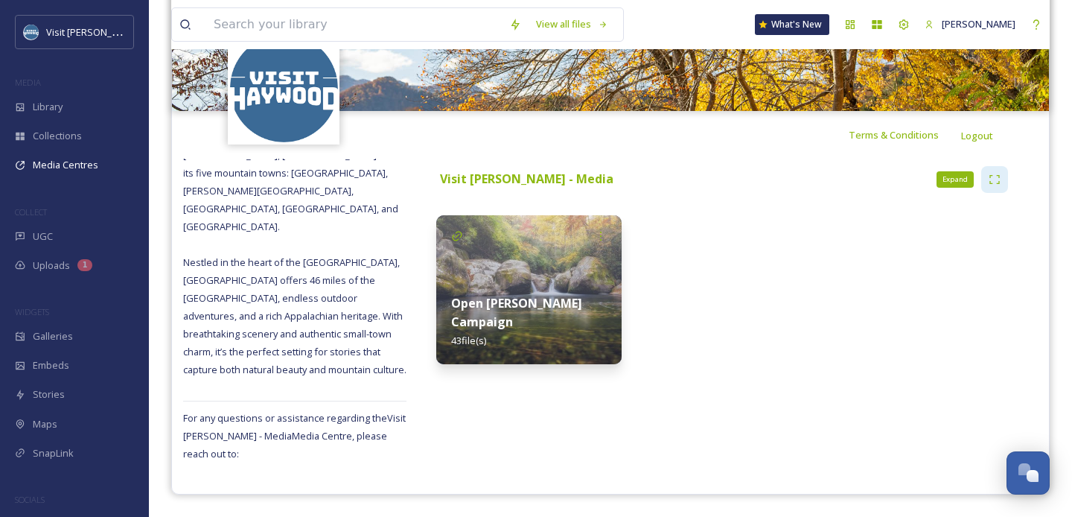
click at [1000, 180] on icon at bounding box center [995, 180] width 12 height 12
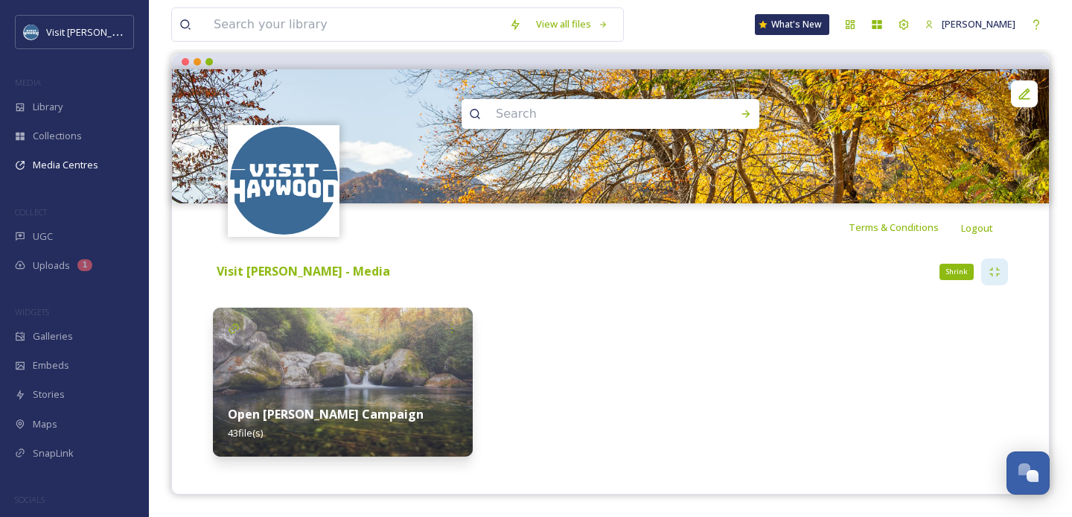
scroll to position [129, 0]
click at [349, 363] on img at bounding box center [343, 382] width 260 height 149
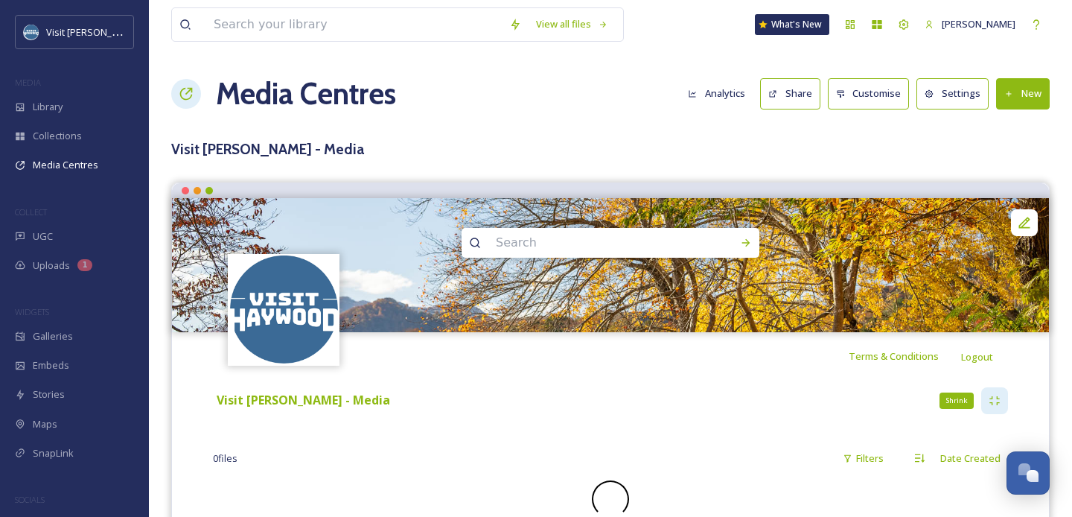
scroll to position [54, 0]
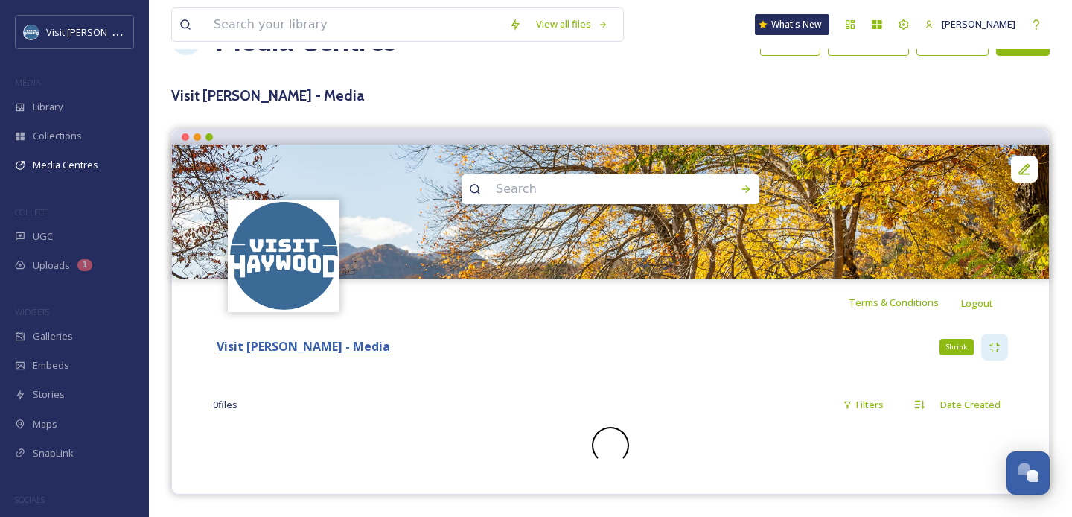
click at [255, 351] on strong "Visit [PERSON_NAME] - Media" at bounding box center [304, 346] width 174 height 16
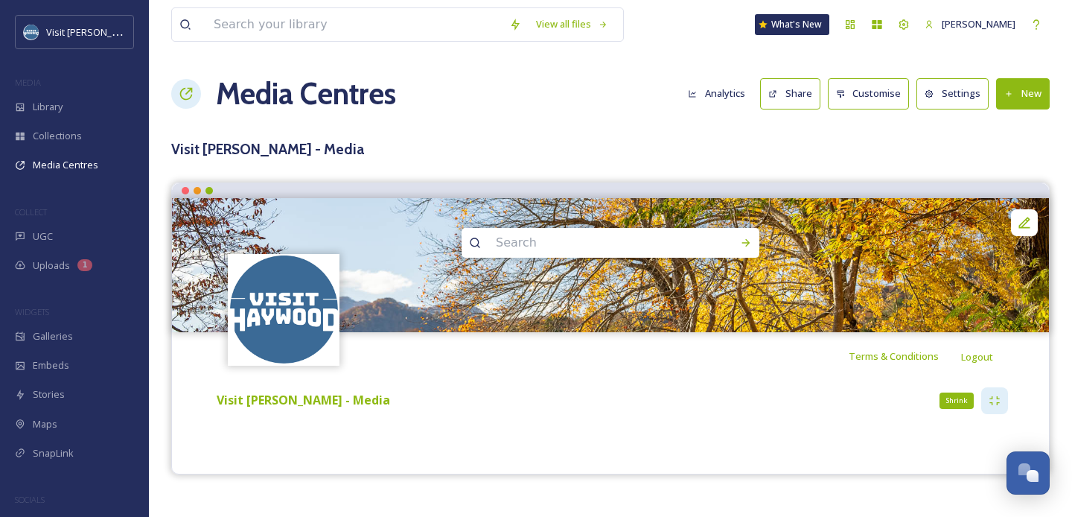
click at [997, 401] on icon at bounding box center [995, 401] width 12 height 12
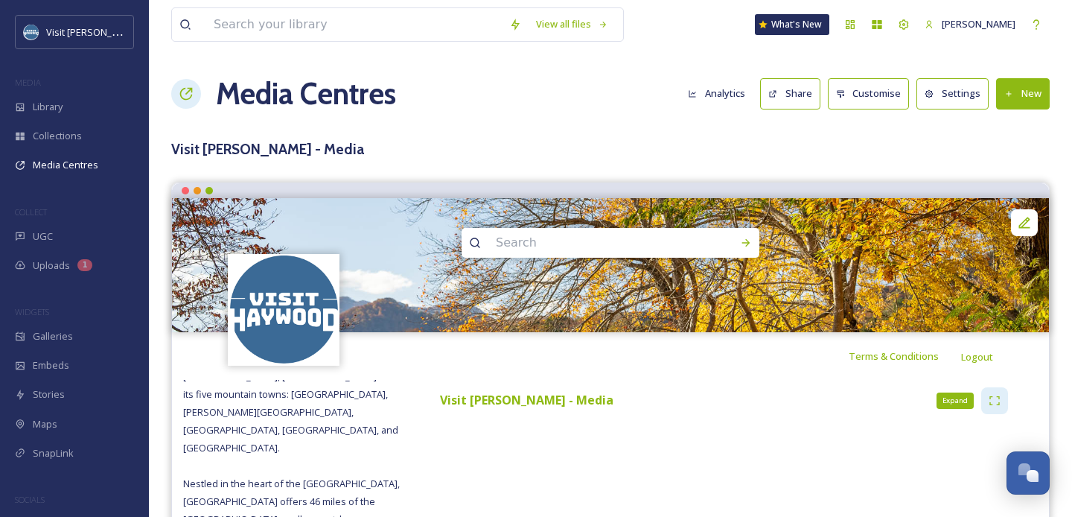
click at [997, 401] on icon at bounding box center [995, 401] width 12 height 12
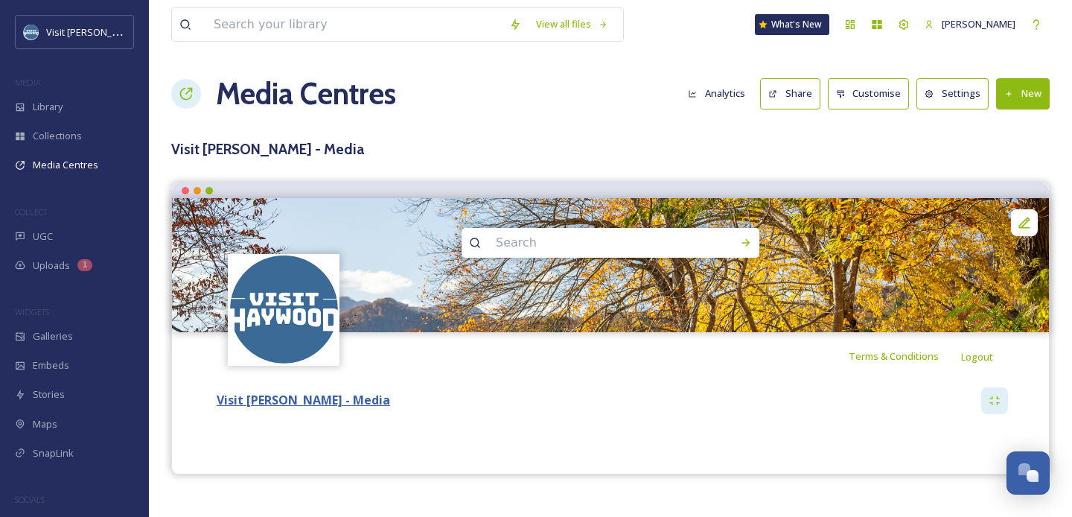
click at [322, 397] on strong "Visit [PERSON_NAME] - Media" at bounding box center [304, 400] width 174 height 16
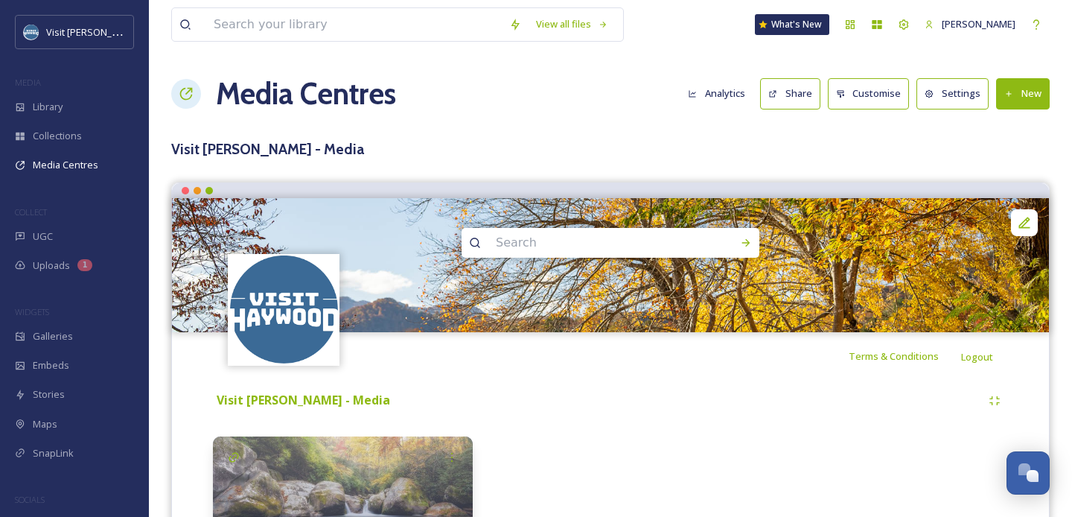
scroll to position [129, 0]
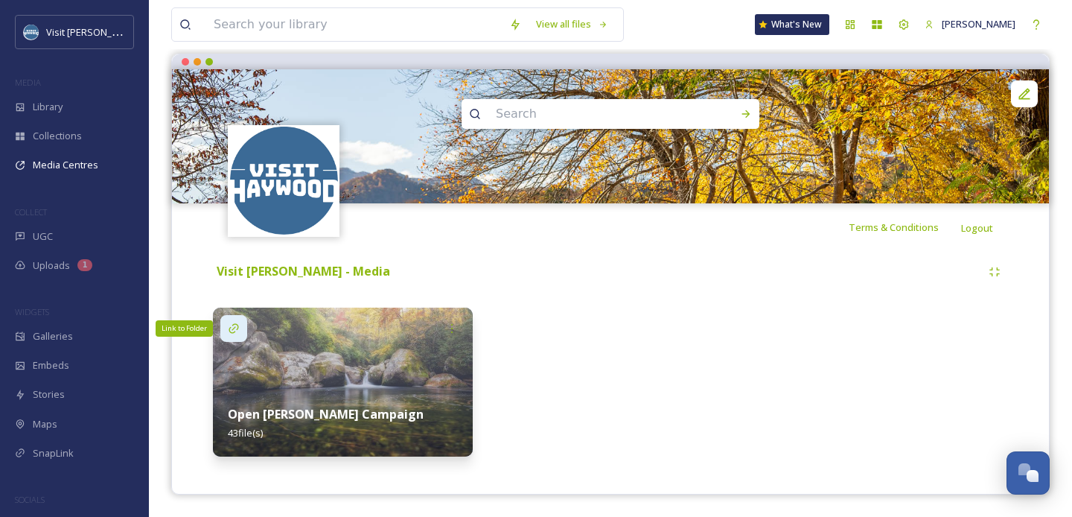
click at [235, 328] on icon at bounding box center [234, 328] width 12 height 12
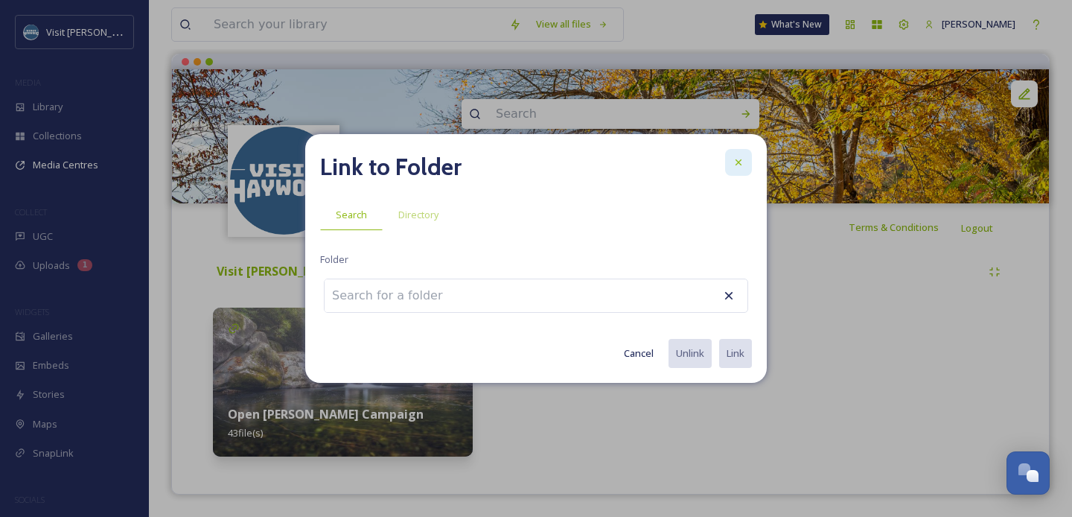
click at [743, 163] on icon at bounding box center [739, 162] width 12 height 12
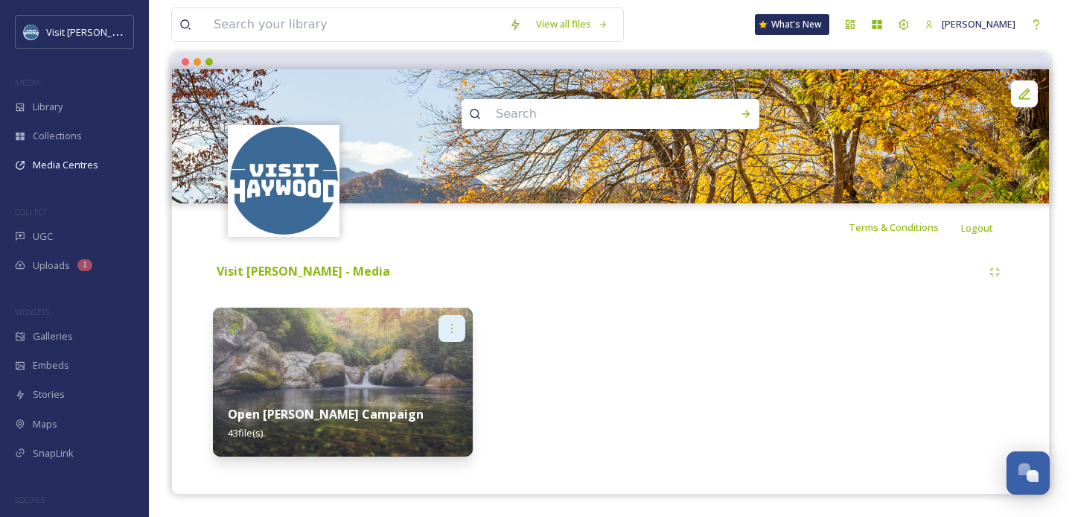
click at [457, 325] on icon at bounding box center [452, 328] width 12 height 12
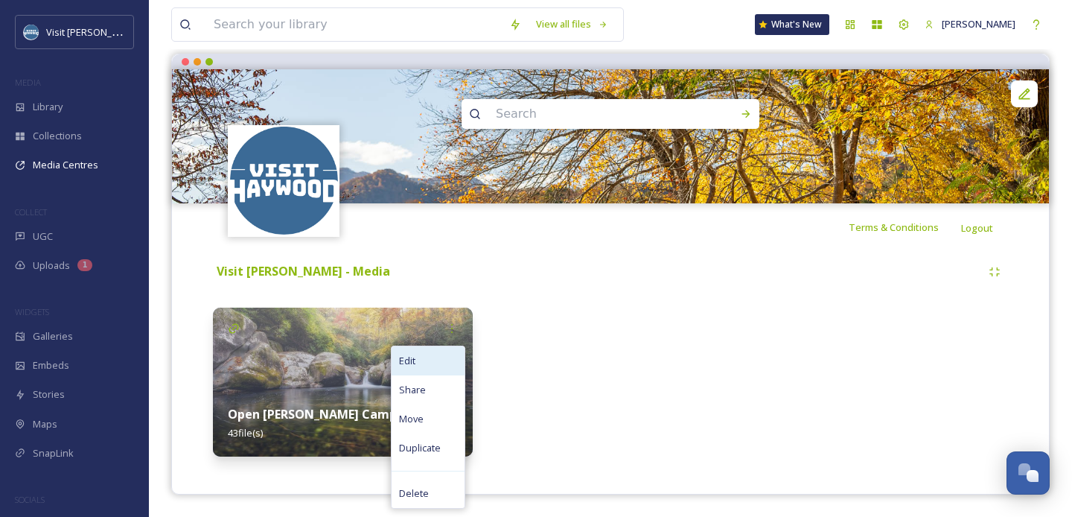
click at [414, 363] on span "Edit" at bounding box center [407, 361] width 16 height 14
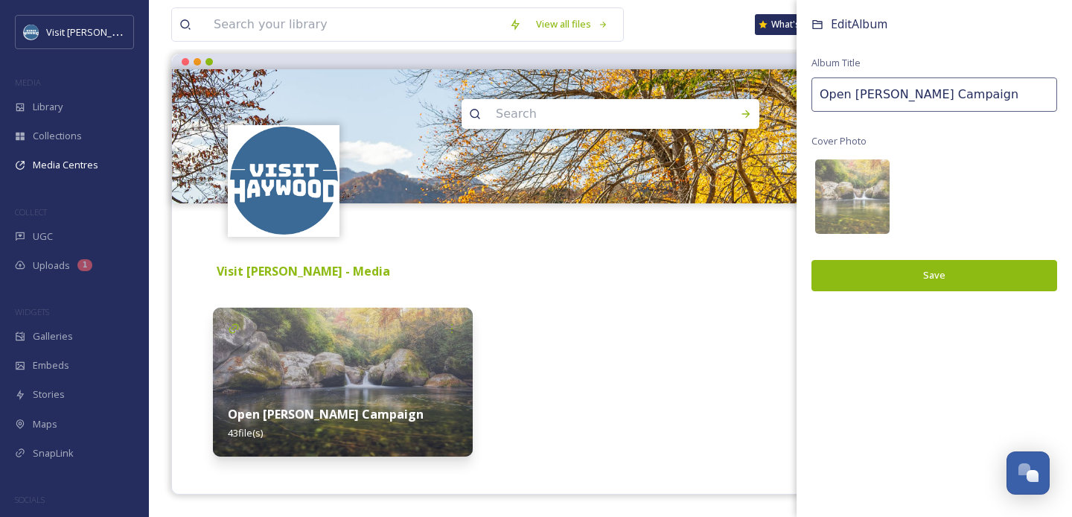
click at [984, 88] on input "Open Haywood Campaign" at bounding box center [935, 94] width 246 height 34
drag, startPoint x: 979, startPoint y: 96, endPoint x: 804, endPoint y: 95, distance: 175.0
click at [804, 95] on div "Edit Album Album Title Open Haywood Campaign Cover Photo Save" at bounding box center [935, 168] width 276 height 336
type input "Destination Photography"
click at [915, 268] on button "Save" at bounding box center [935, 275] width 246 height 31
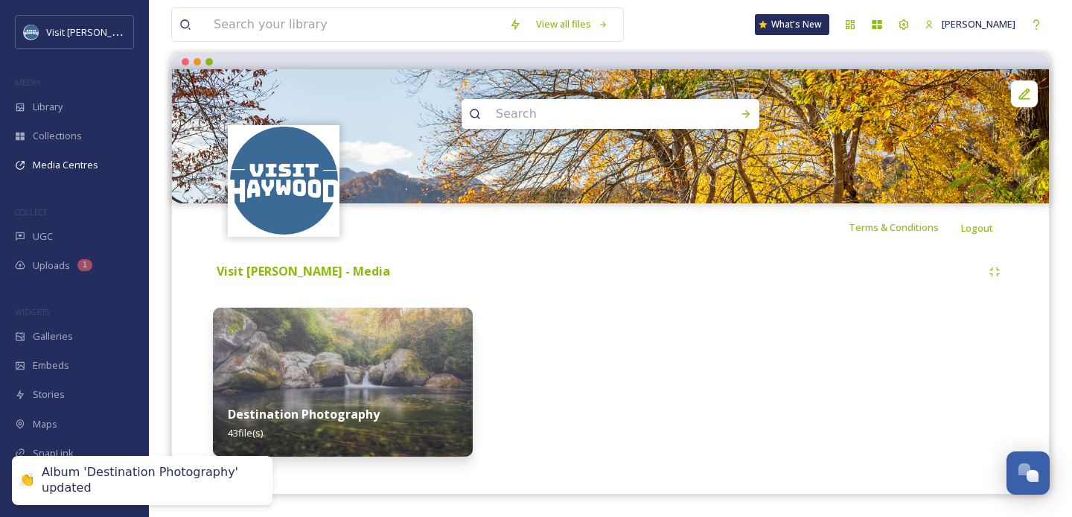
click at [593, 375] on div at bounding box center [610, 382] width 260 height 149
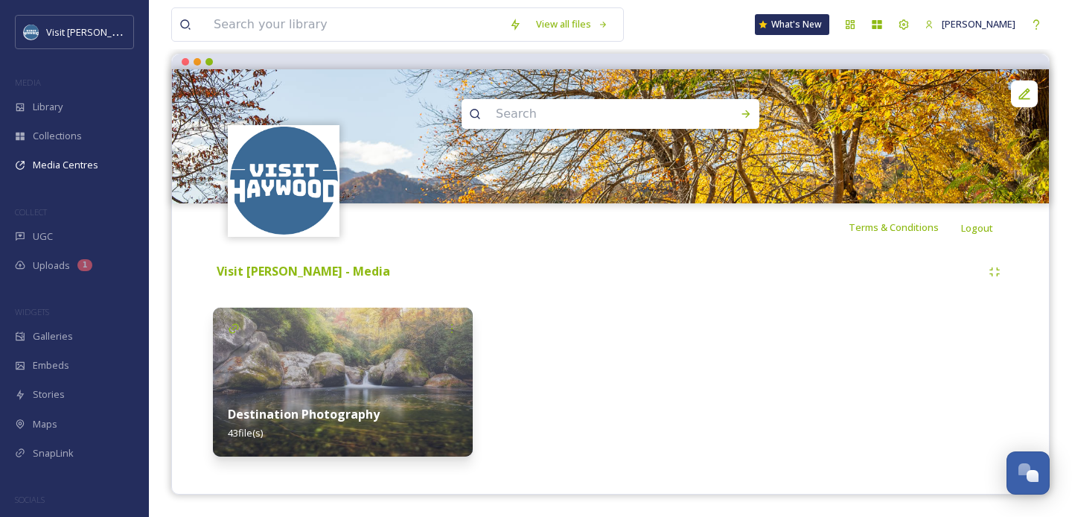
click at [554, 318] on div at bounding box center [610, 382] width 260 height 149
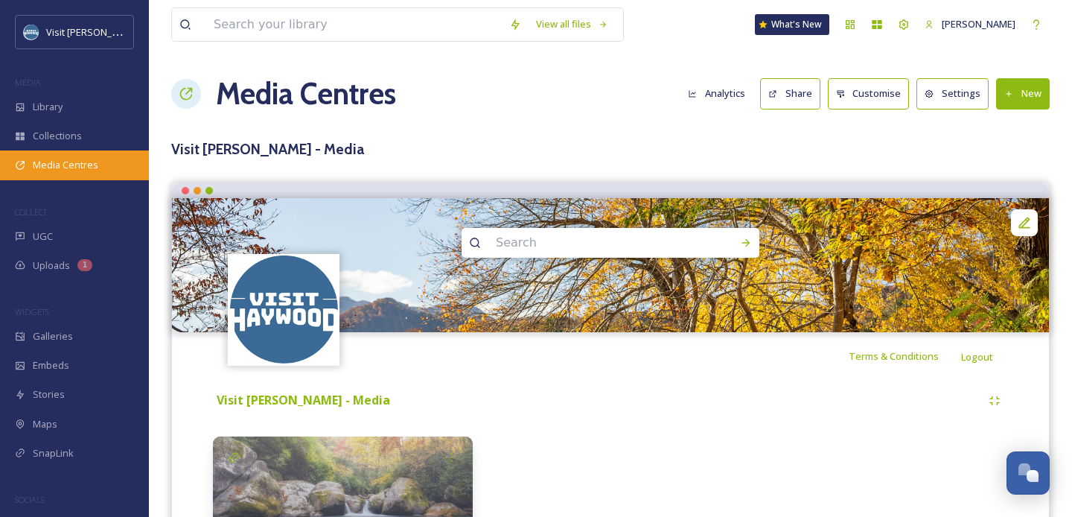
click at [56, 156] on div "Media Centres" at bounding box center [74, 164] width 149 height 29
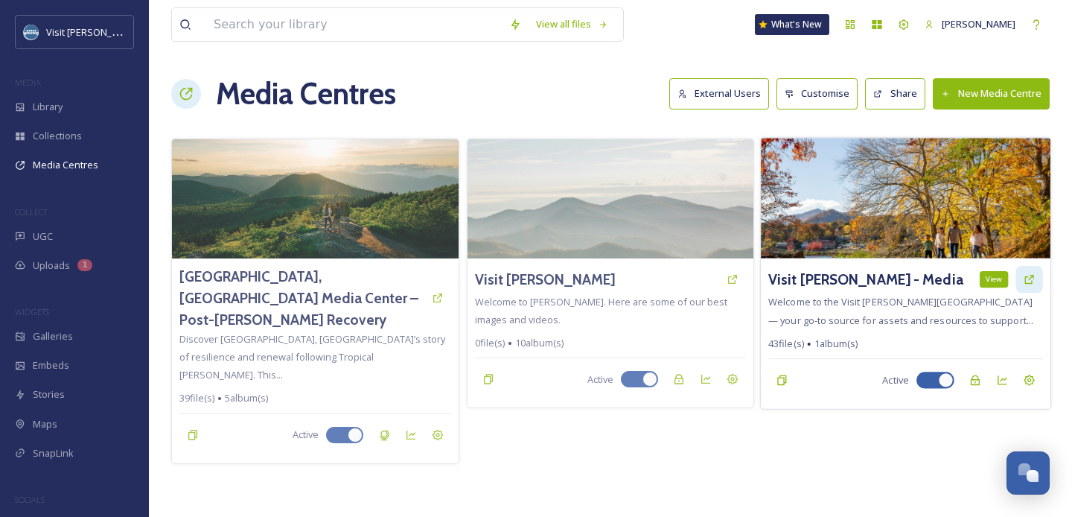
click at [1034, 279] on icon at bounding box center [1029, 279] width 9 height 9
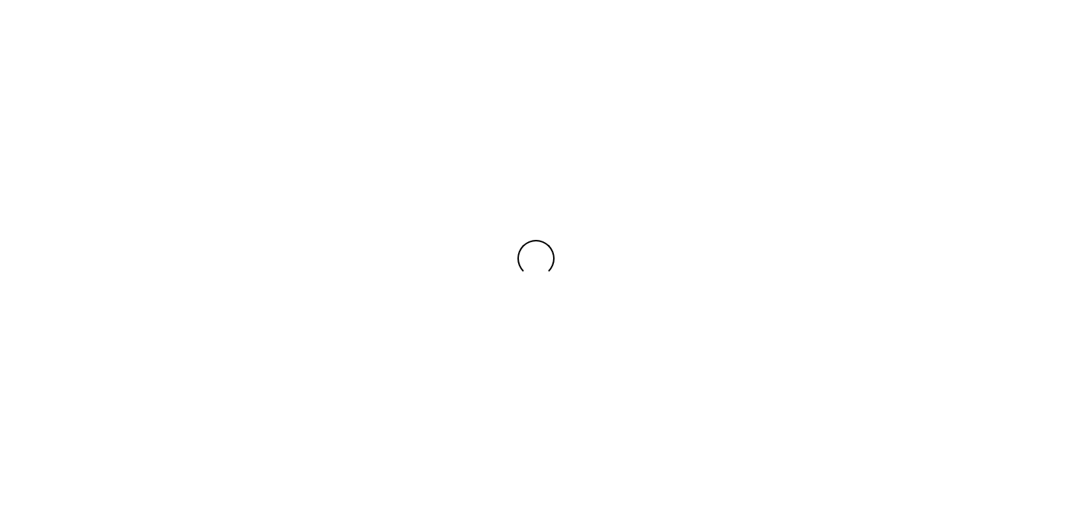
click at [494, 101] on div at bounding box center [536, 258] width 1072 height 517
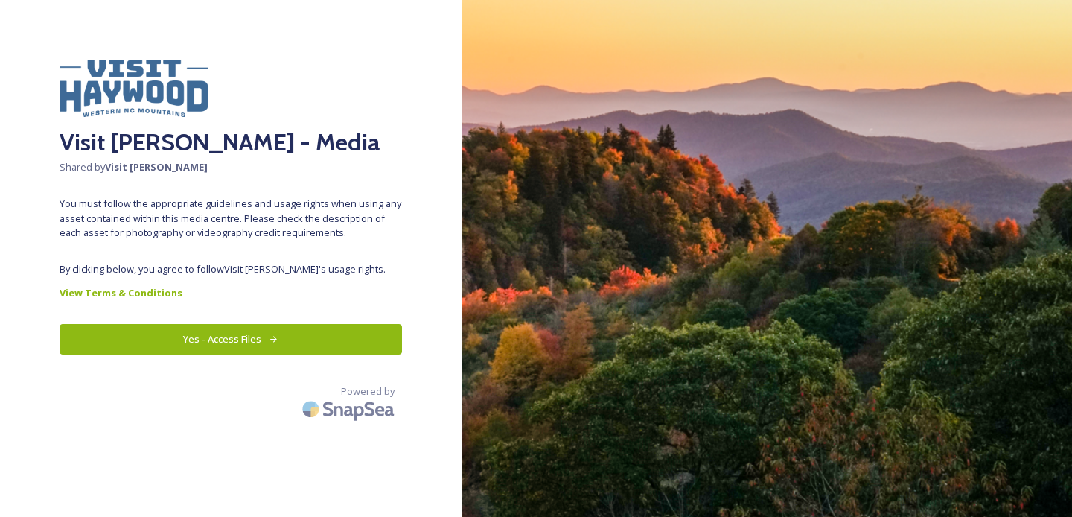
click at [227, 330] on button "Yes - Access Files" at bounding box center [231, 339] width 343 height 31
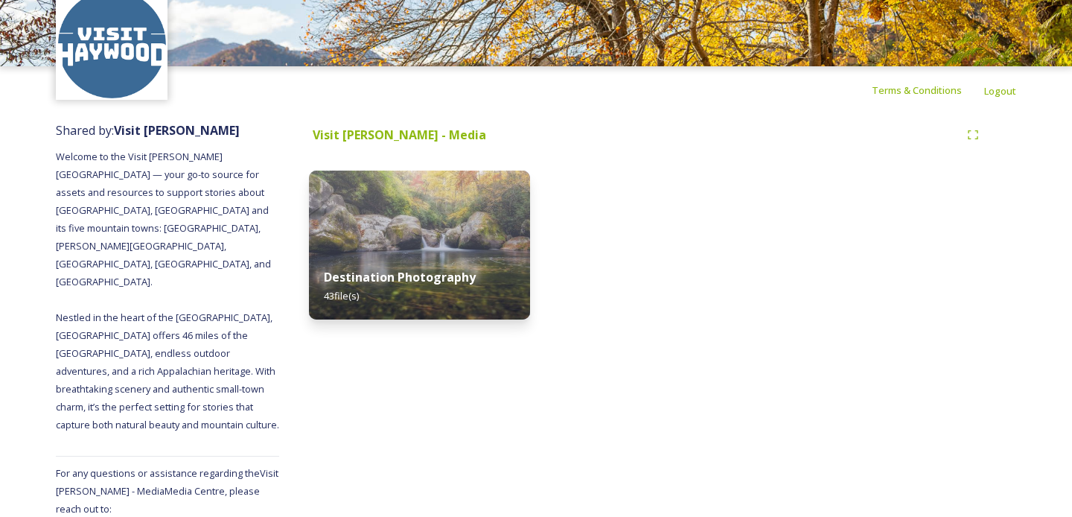
scroll to position [77, 0]
